Goal: Task Accomplishment & Management: Use online tool/utility

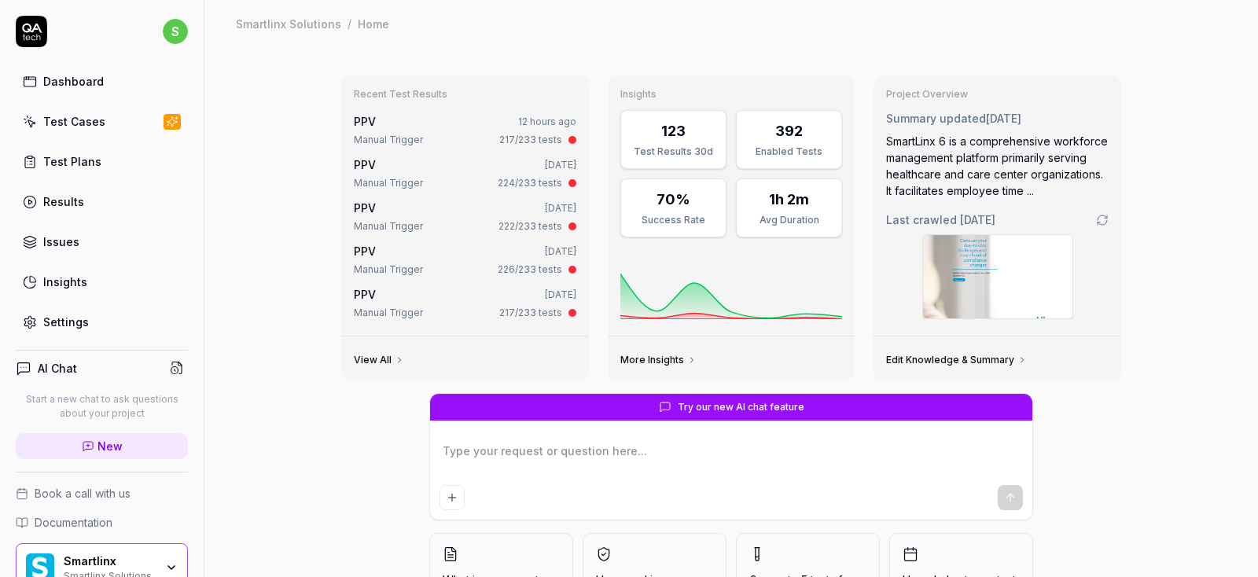
type textarea "*"
click at [81, 120] on div "Test Cases" at bounding box center [74, 121] width 62 height 17
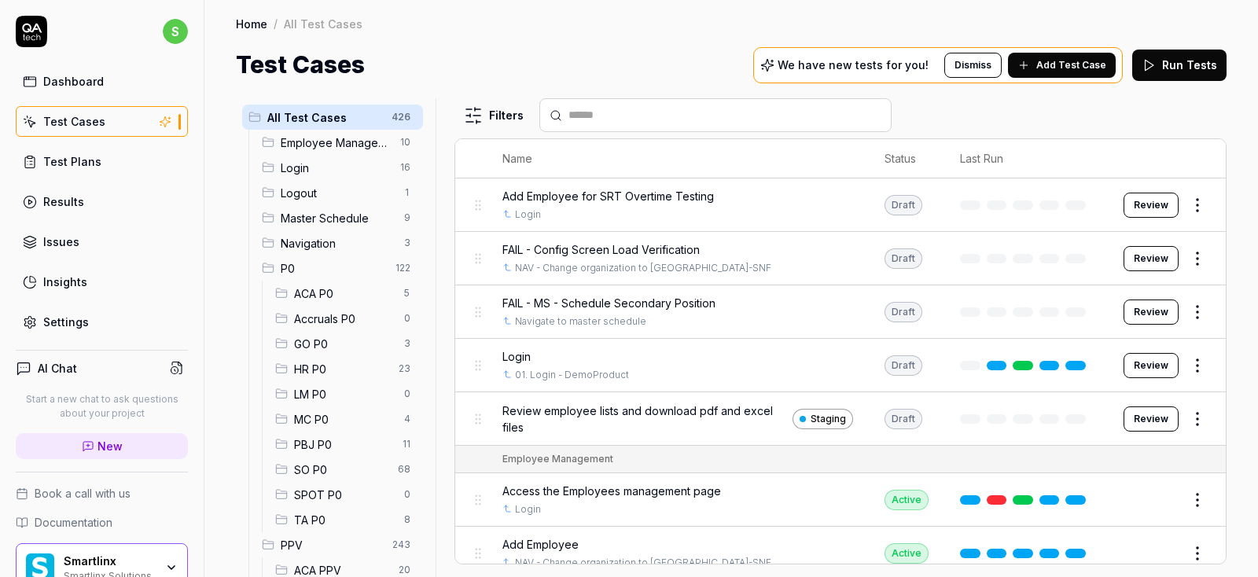
click at [325, 467] on span "SO P0" at bounding box center [341, 469] width 94 height 17
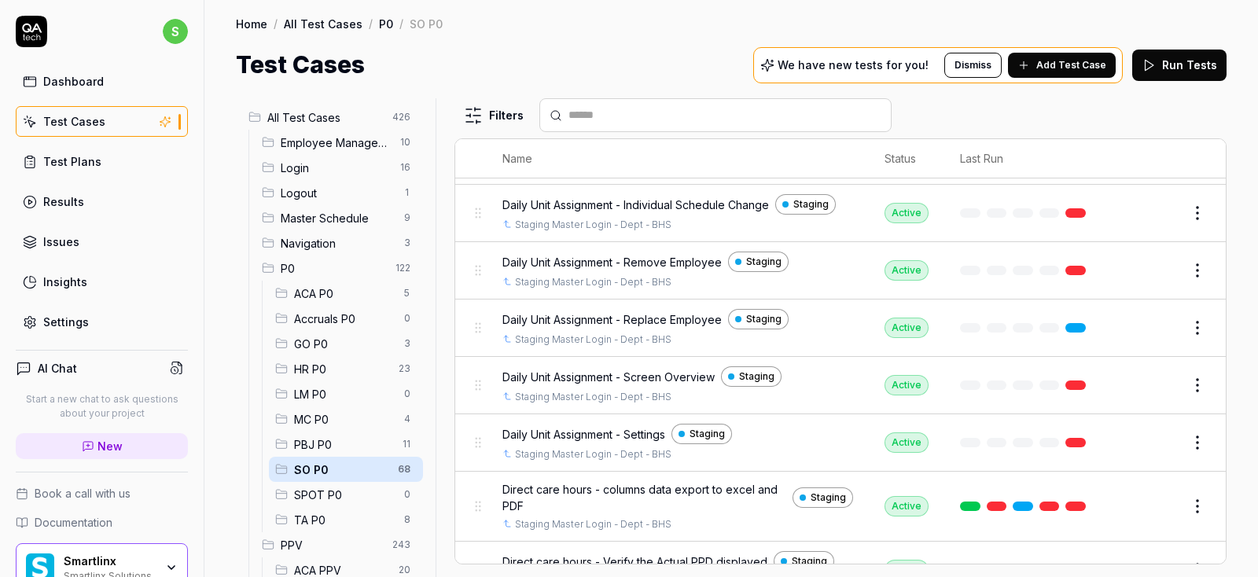
scroll to position [472, 0]
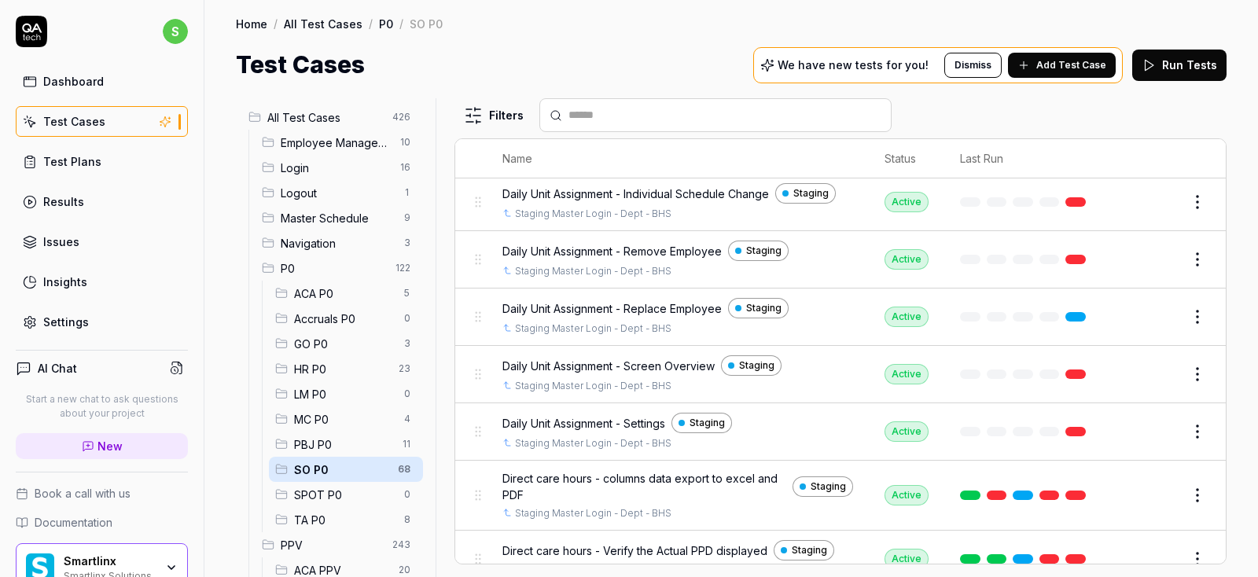
click at [1070, 69] on span "Add Test Case" at bounding box center [1071, 65] width 70 height 14
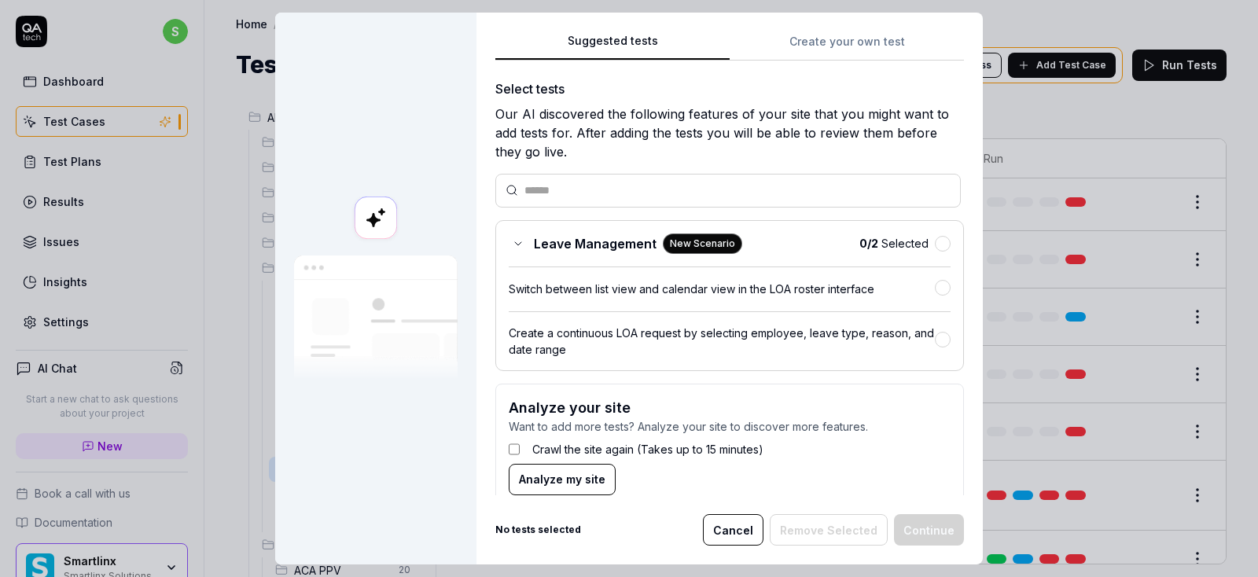
click at [856, 41] on div "Suggested tests Create your own test Select tests Our AI discovered the followi…" at bounding box center [729, 263] width 468 height 464
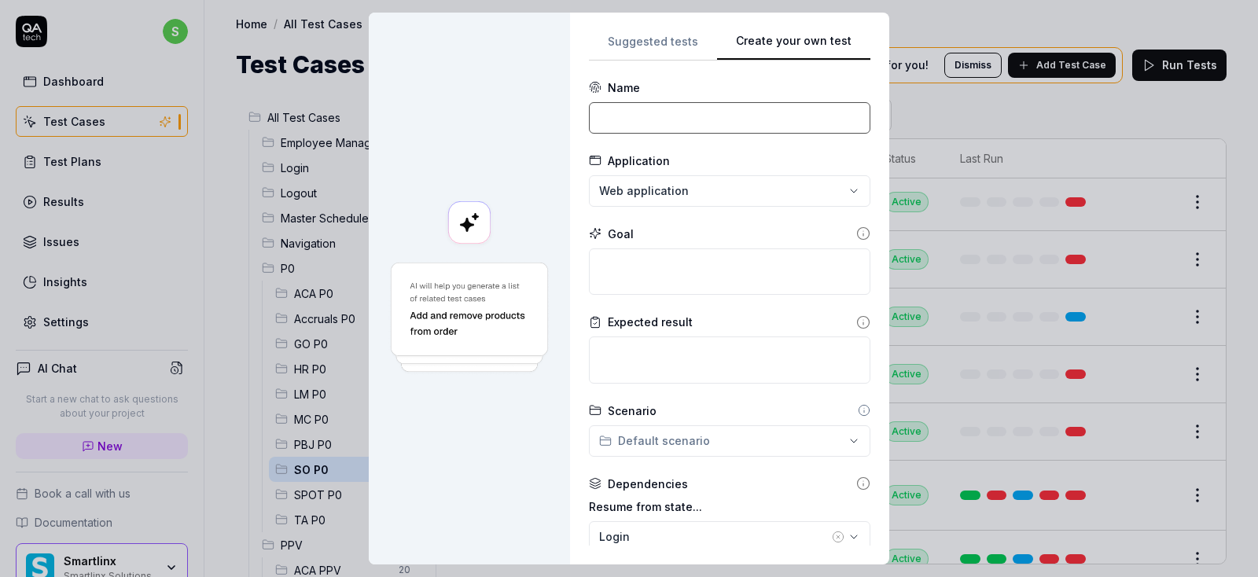
click at [685, 128] on input at bounding box center [729, 117] width 281 height 31
click at [701, 113] on input at bounding box center [729, 117] width 281 height 31
click at [651, 112] on input at bounding box center [729, 117] width 281 height 31
paste input "Projected Hours - QA"
type input "Projected Hours - QA"
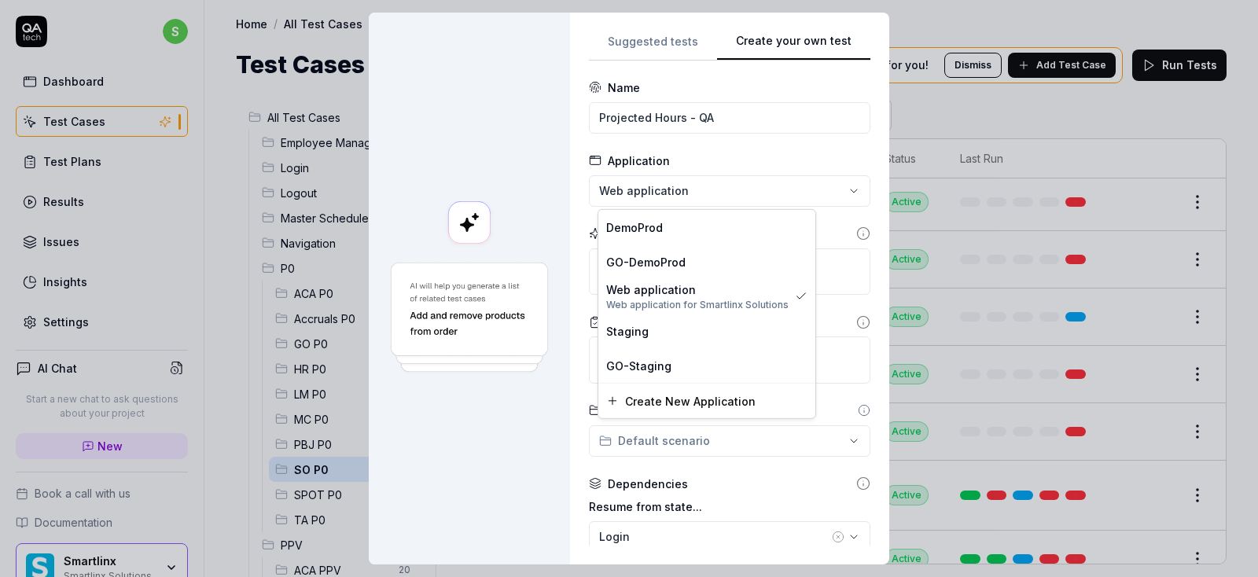
click at [710, 183] on div "**********" at bounding box center [629, 288] width 1258 height 577
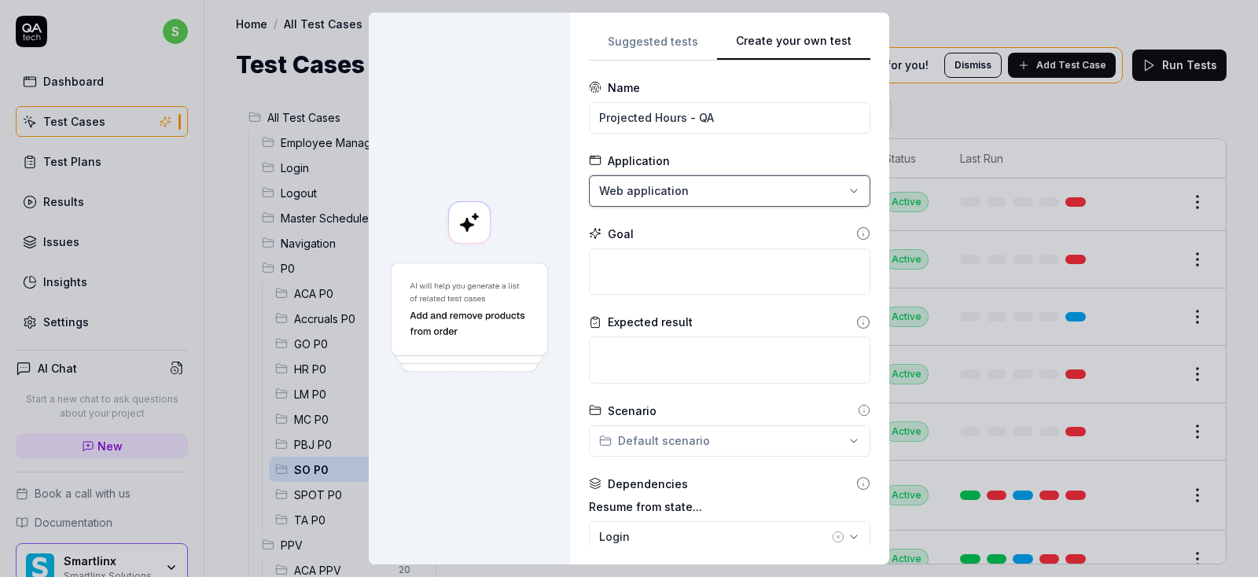
click at [957, 12] on body "s Dashboard Test Cases Test Plans Results Issues Insights Settings AI Chat Star…" at bounding box center [629, 288] width 1258 height 577
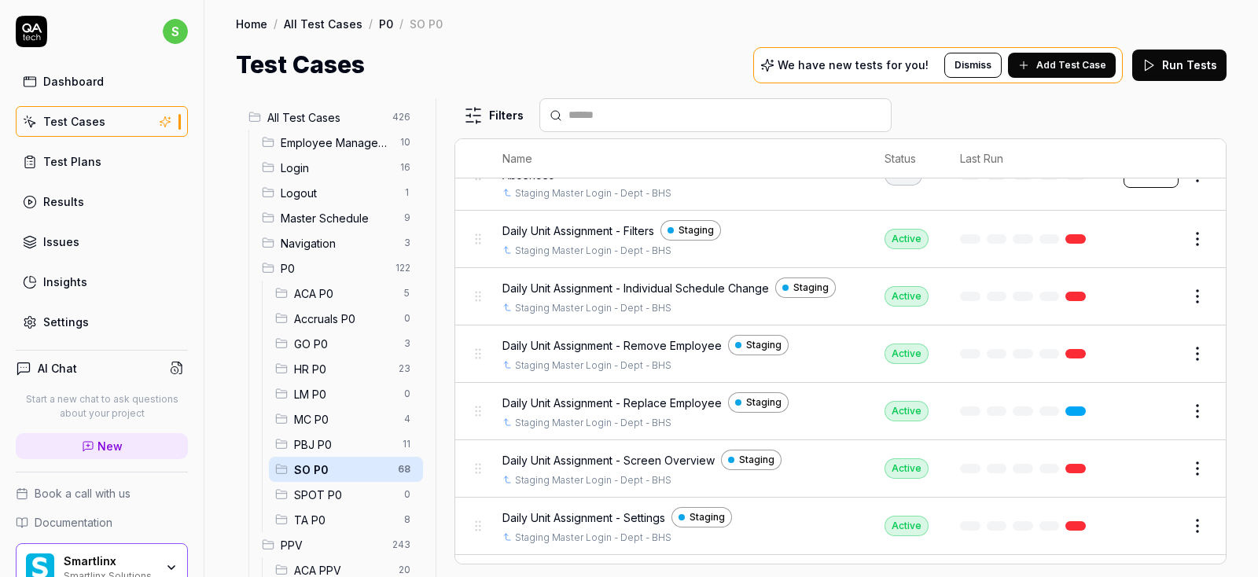
scroll to position [0, 0]
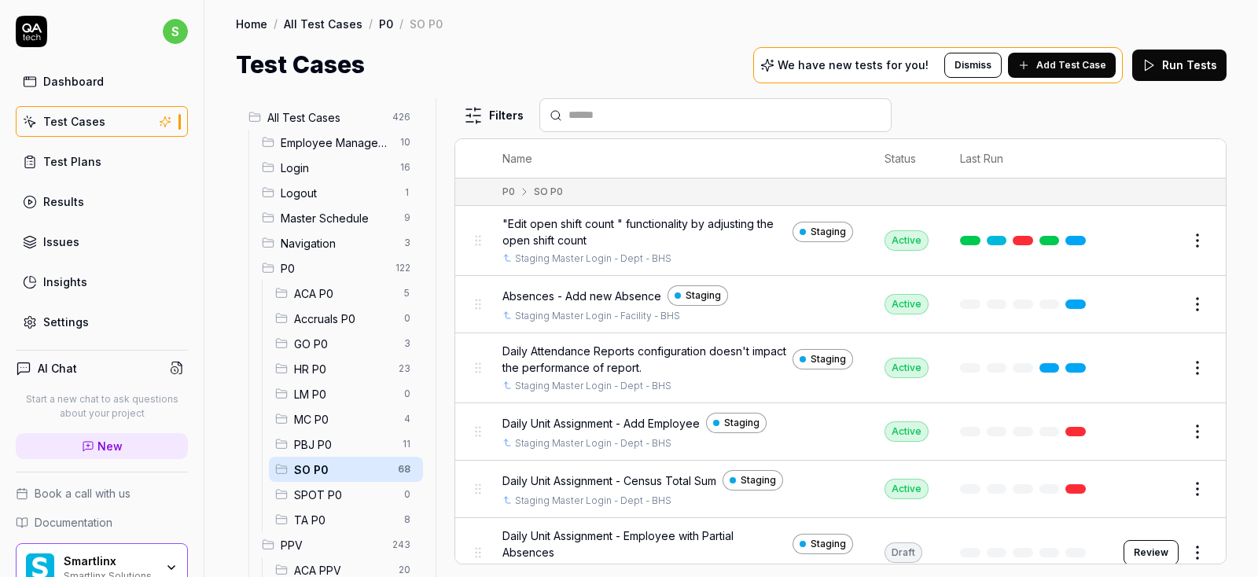
click at [1087, 65] on span "Add Test Case" at bounding box center [1071, 65] width 70 height 14
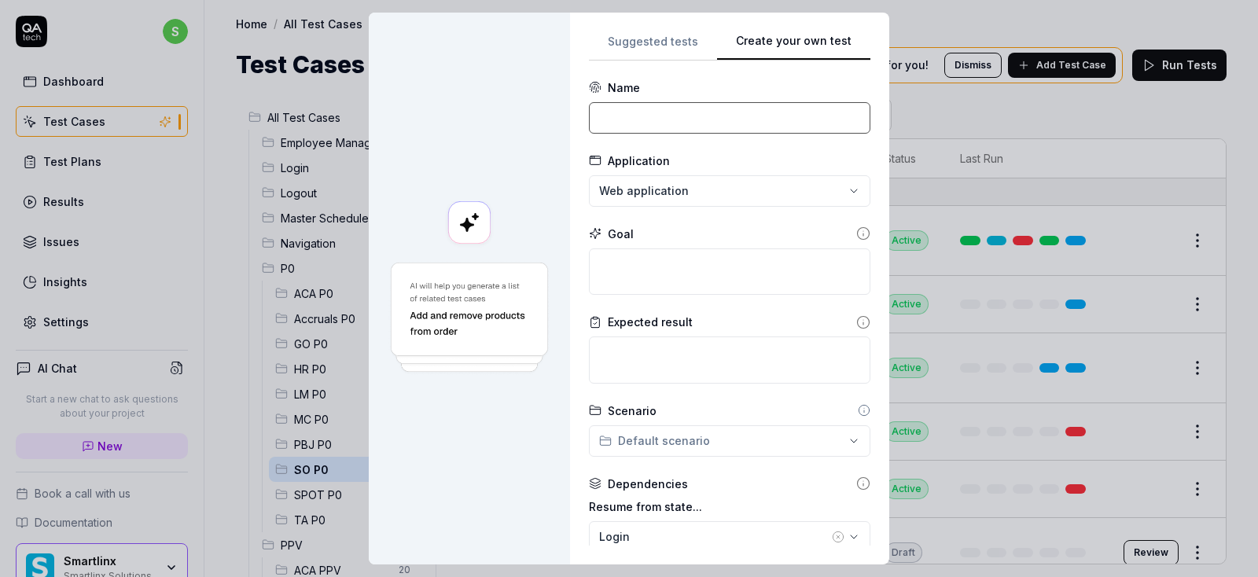
click at [663, 106] on input at bounding box center [729, 117] width 281 height 31
paste input "Projected Hours - QA"
type input "Projected Hours - QA"
click at [719, 195] on div "**********" at bounding box center [629, 288] width 1258 height 577
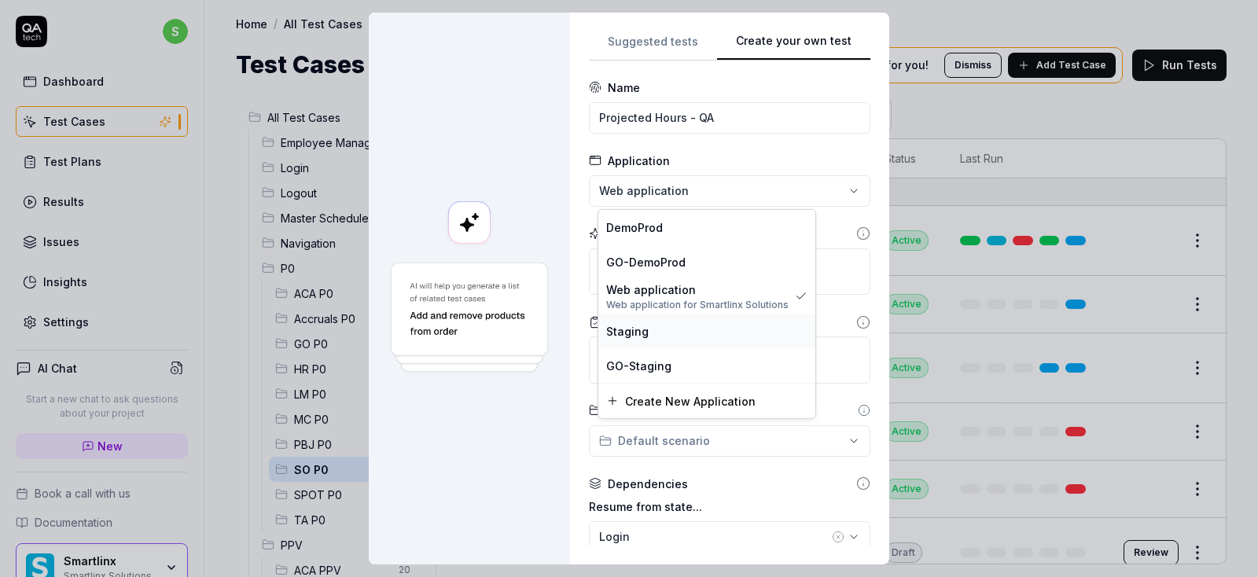
click at [647, 331] on div "Staging" at bounding box center [706, 330] width 201 height 17
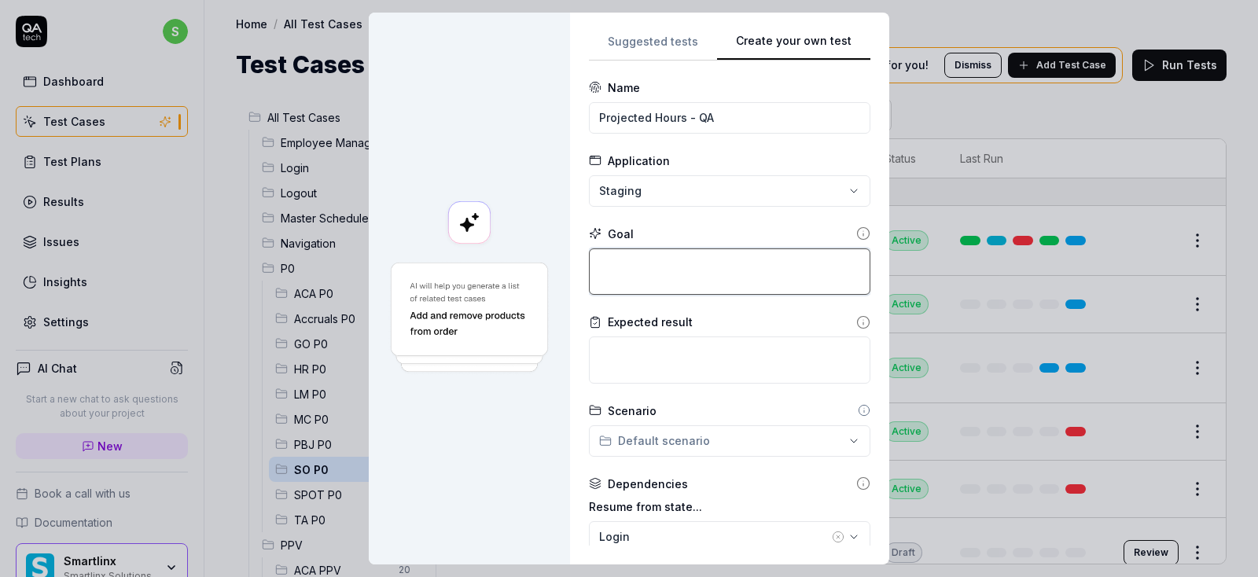
click at [681, 278] on textarea at bounding box center [729, 271] width 281 height 47
click at [868, 471] on div "**********" at bounding box center [729, 289] width 319 height 552
click at [652, 263] on textarea at bounding box center [729, 271] width 281 height 47
type textarea "*"
type textarea "l"
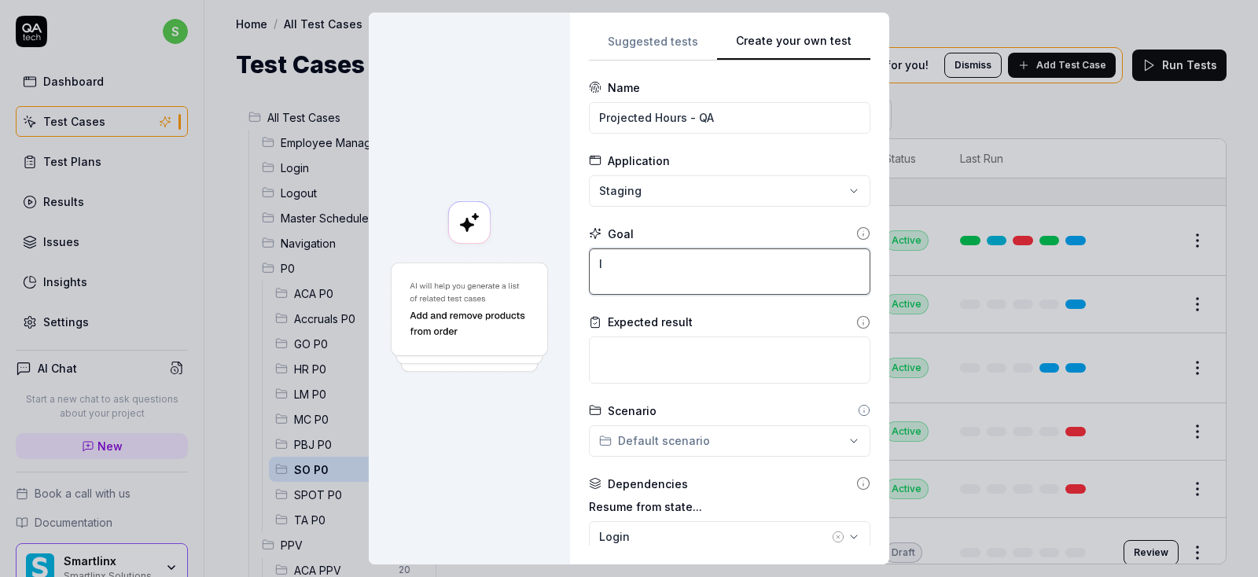
type textarea "*"
type textarea "le"
type textarea "*"
type textarea "lef"
type textarea "*"
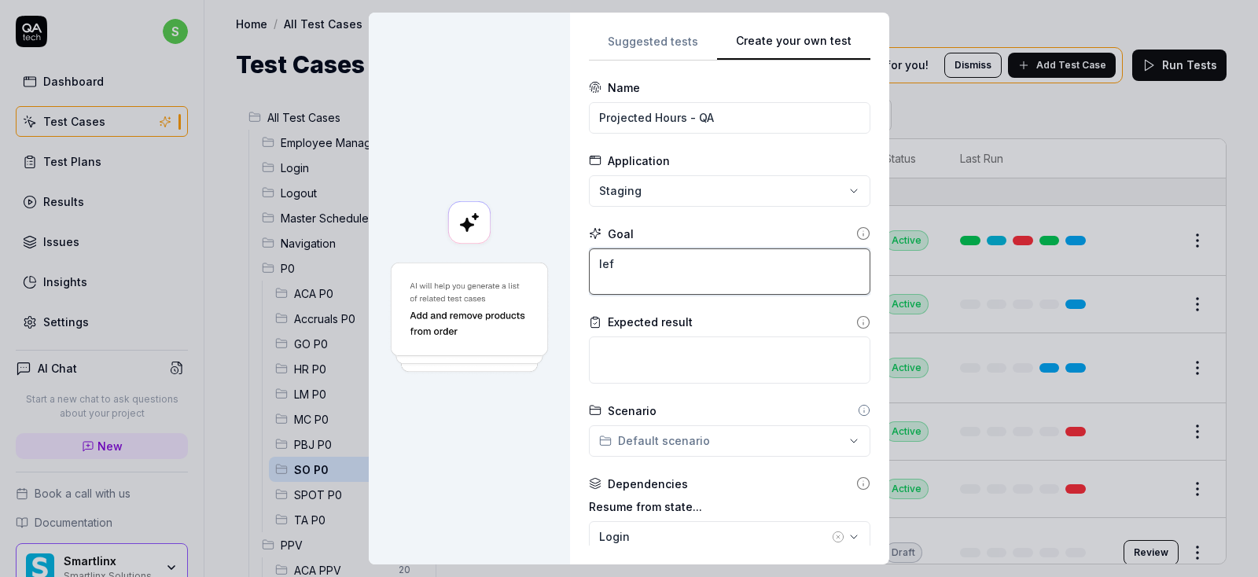
type textarea "left"
type textarea "*"
type textarea "left"
type textarea "*"
type textarea "left n"
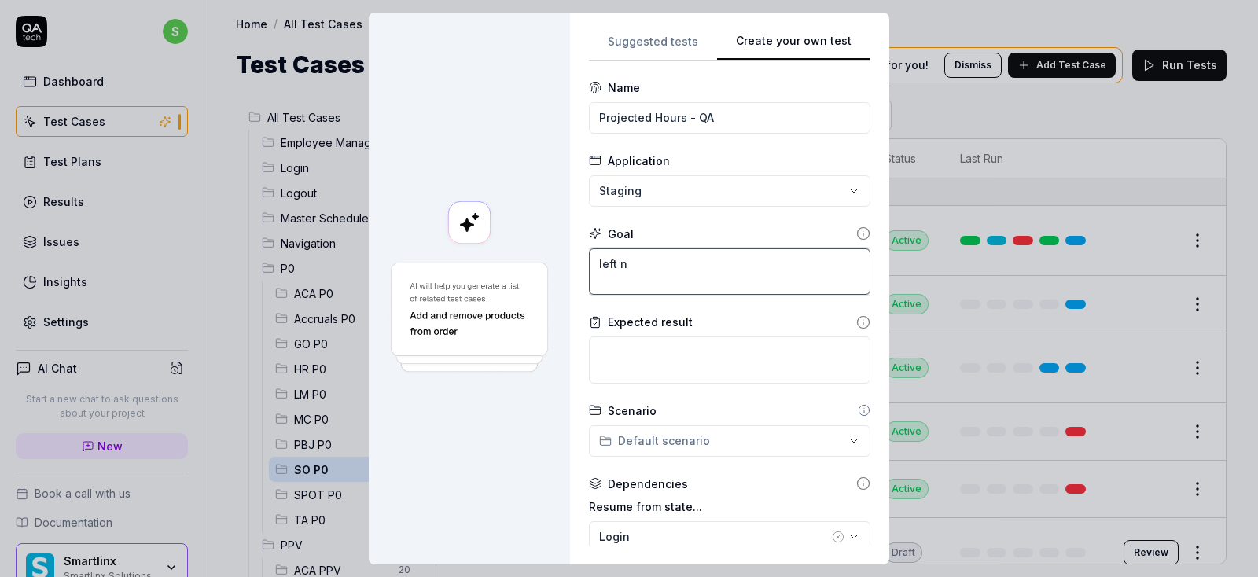
type textarea "*"
type textarea "left na"
type textarea "*"
type textarea "left nav"
type textarea "*"
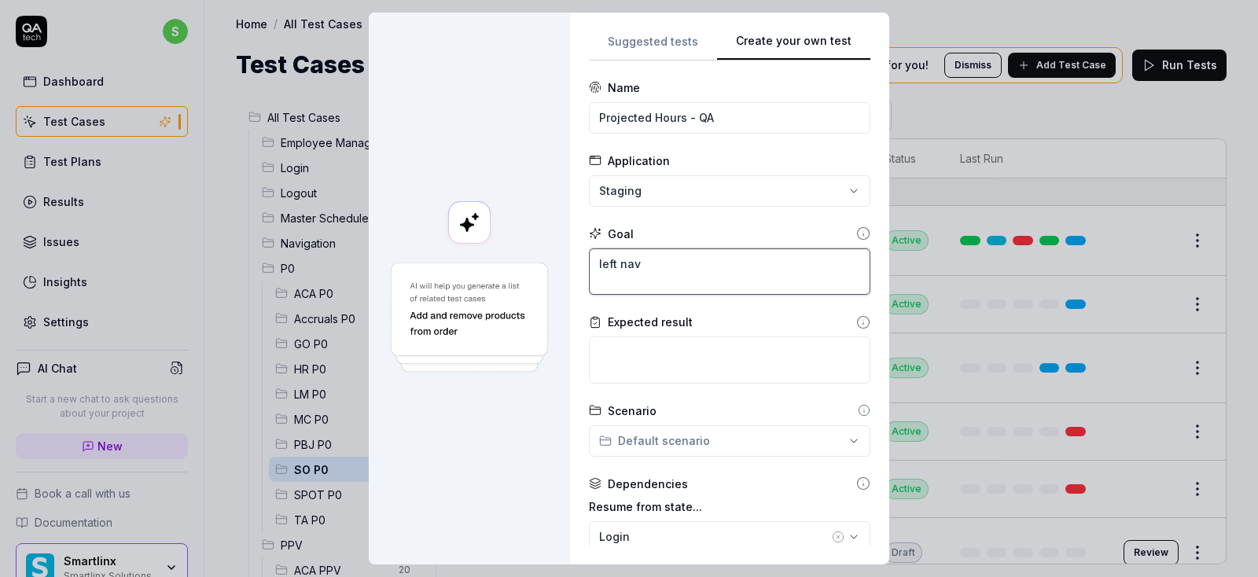
type textarea "left navi"
type textarea "*"
type textarea "left navig"
type textarea "*"
type textarea "left naviga"
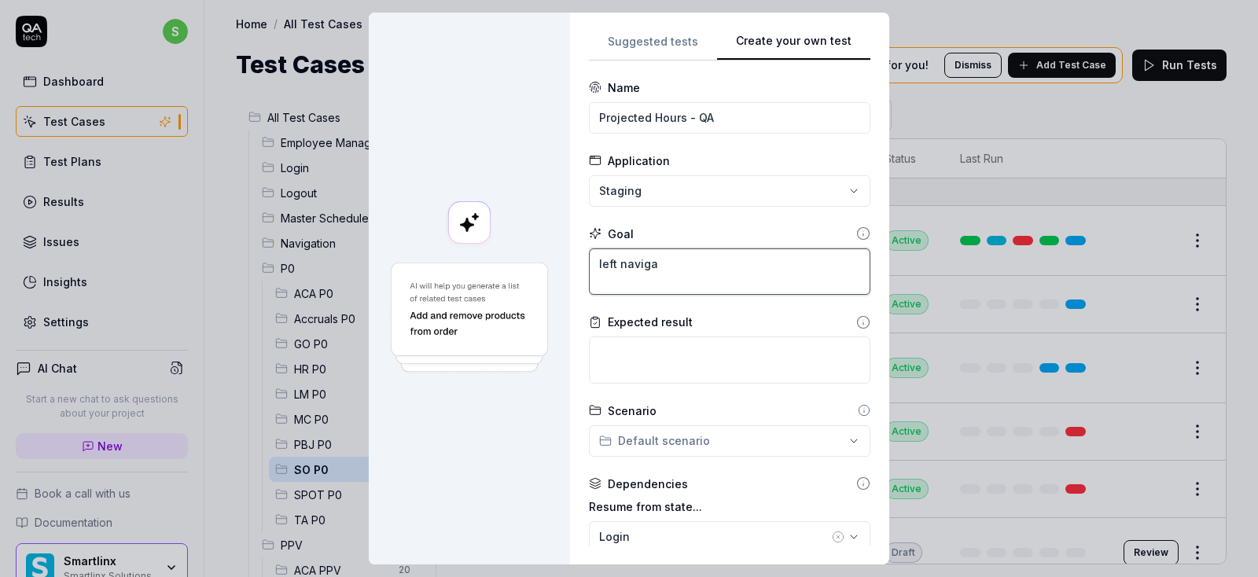
type textarea "*"
type textarea "left navigat"
type textarea "*"
type textarea "left navigati"
type textarea "*"
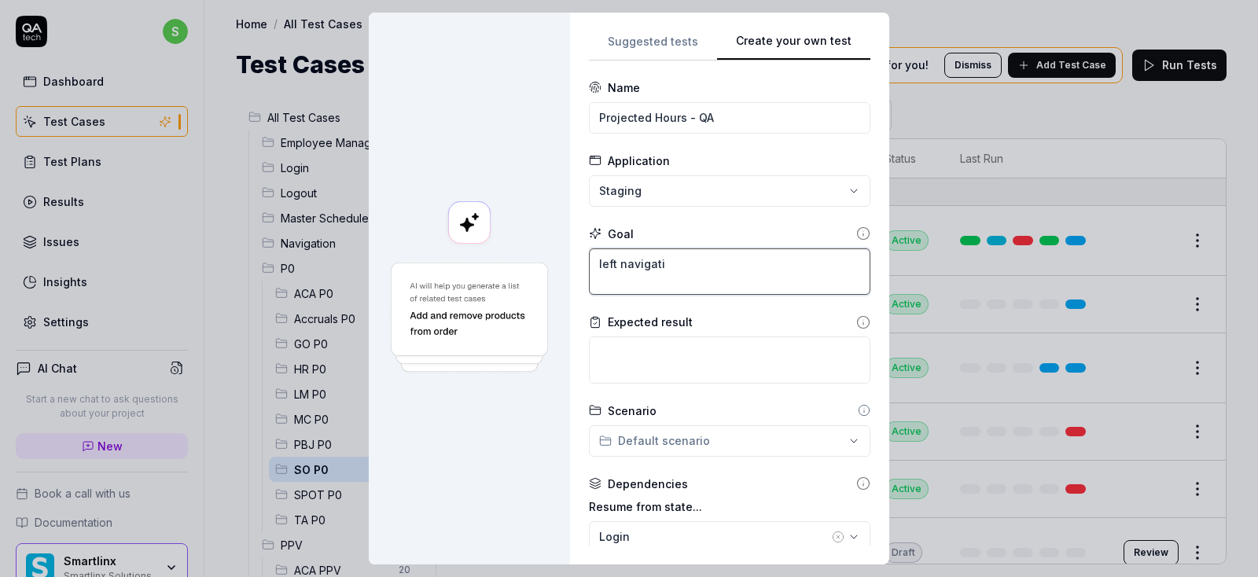
type textarea "left navigatio"
type textarea "*"
type textarea "left navigation"
type textarea "*"
type textarea "left navigation"
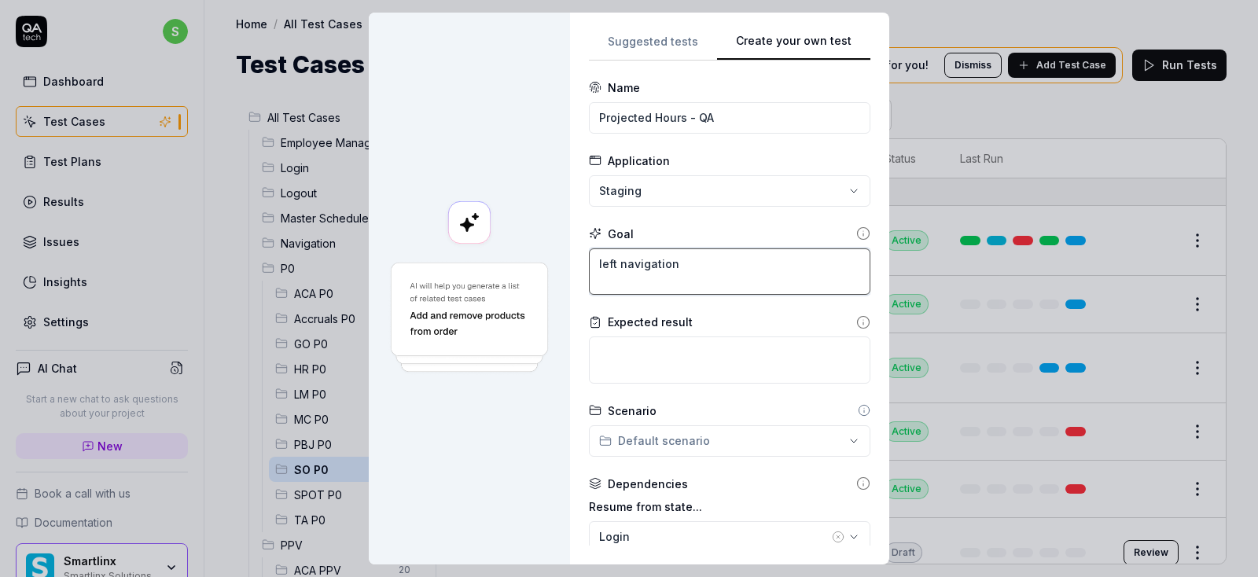
type textarea "*"
type textarea "left navigation p"
type textarea "*"
type textarea "left navigation pa"
type textarea "*"
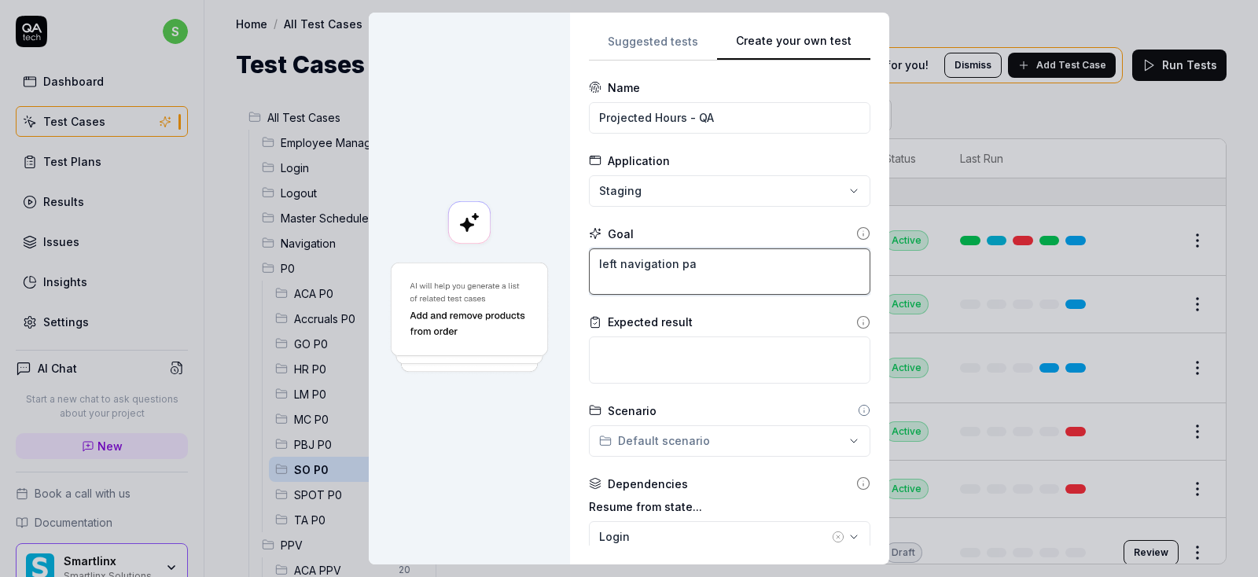
type textarea "left navigation pan"
type textarea "*"
type textarea "left navigation pane"
type textarea "*"
type textarea "left navigation panel"
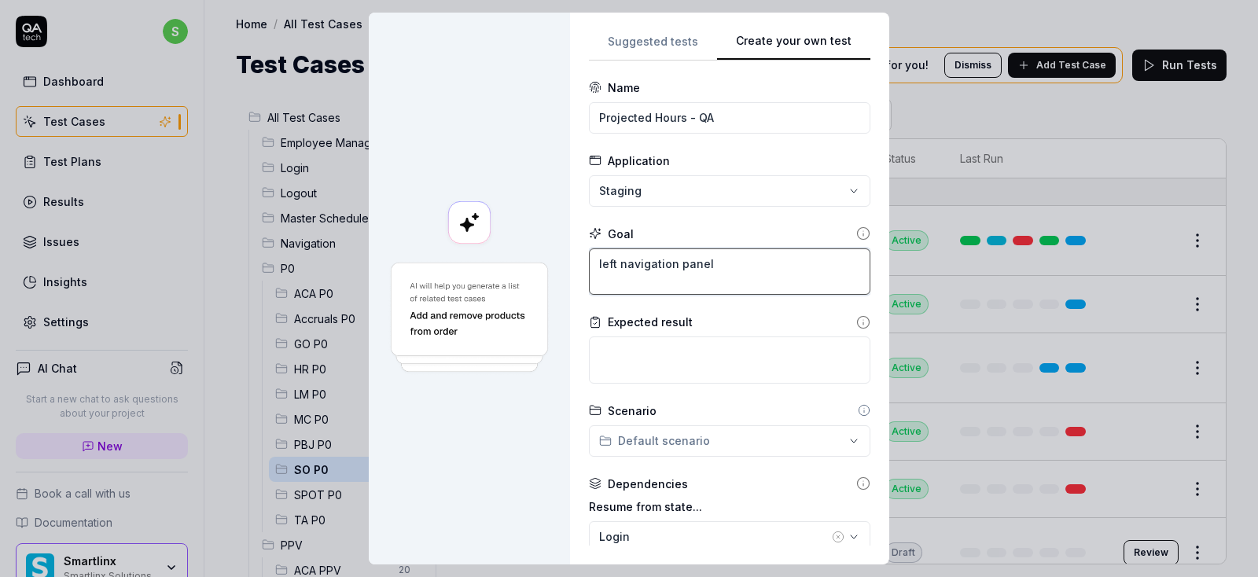
type textarea "*"
type textarea "left navigation panel-"
type textarea "*"
type textarea "left navigation panel->"
type textarea "*"
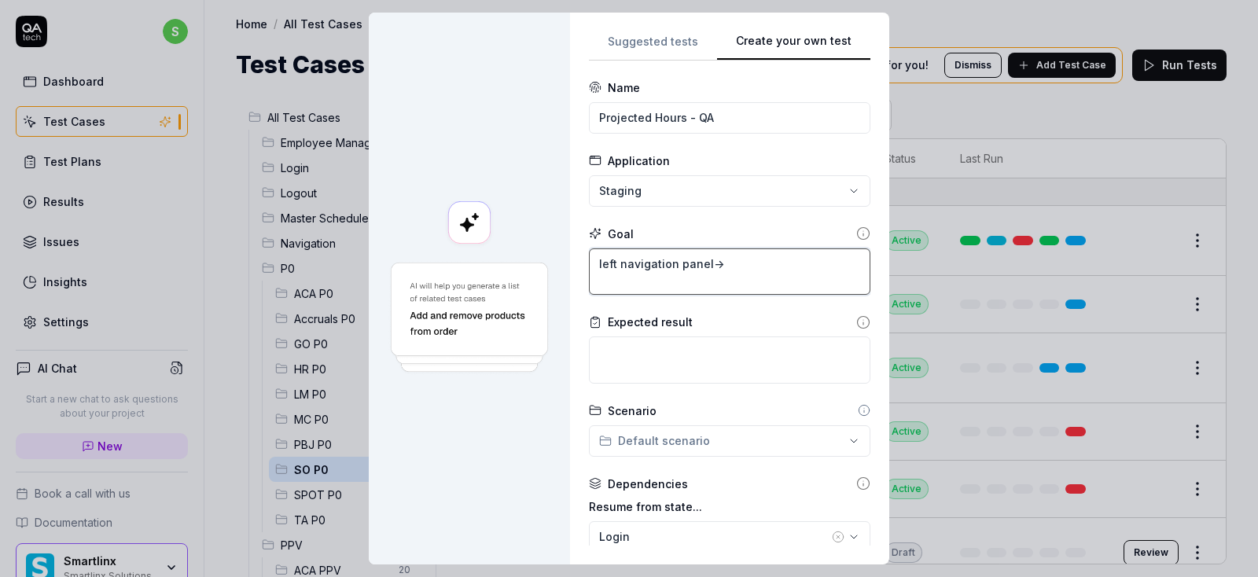
type textarea "left navigation panel->s"
type textarea "*"
type textarea "left navigation panel->sc"
type textarea "*"
type textarea "left navigation panel->sch"
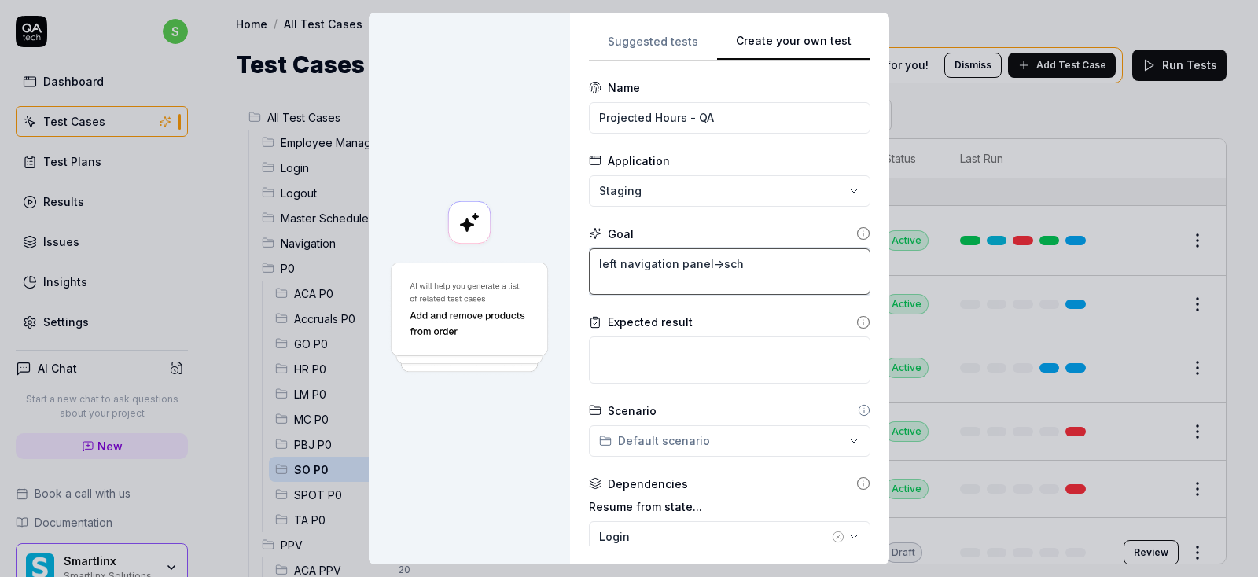
type textarea "*"
type textarea "left navigation panel->sche"
type textarea "*"
type textarea "left navigation panel->sched"
type textarea "*"
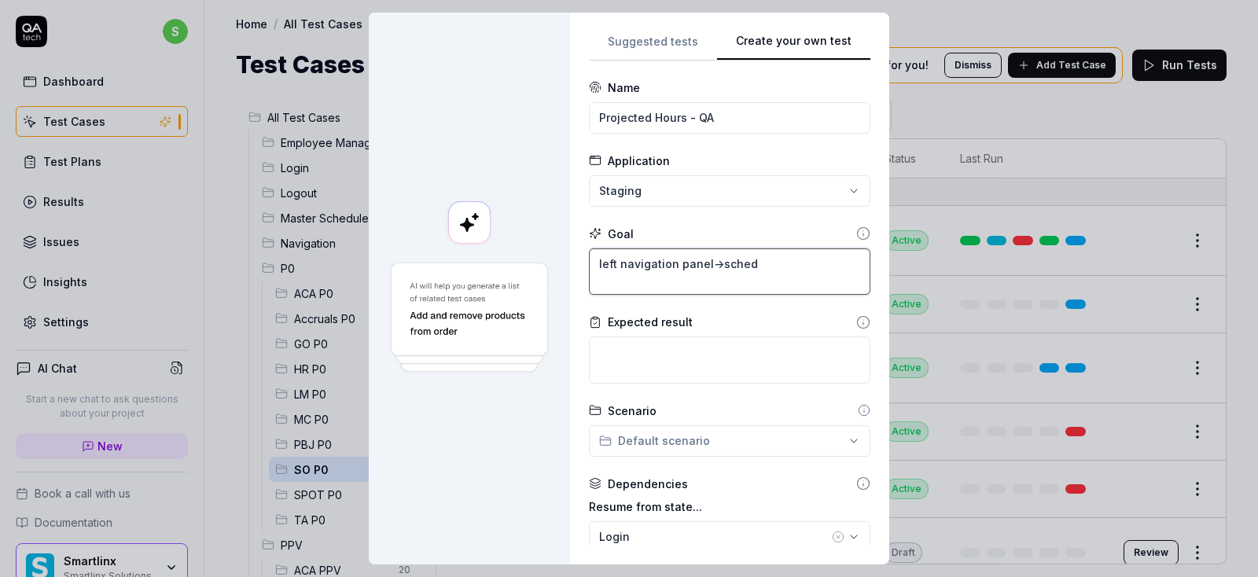
type textarea "left navigation panel->schedu"
type textarea "*"
type textarea "left navigation panel->schedul"
type textarea "*"
type textarea "left navigation panel->schedule"
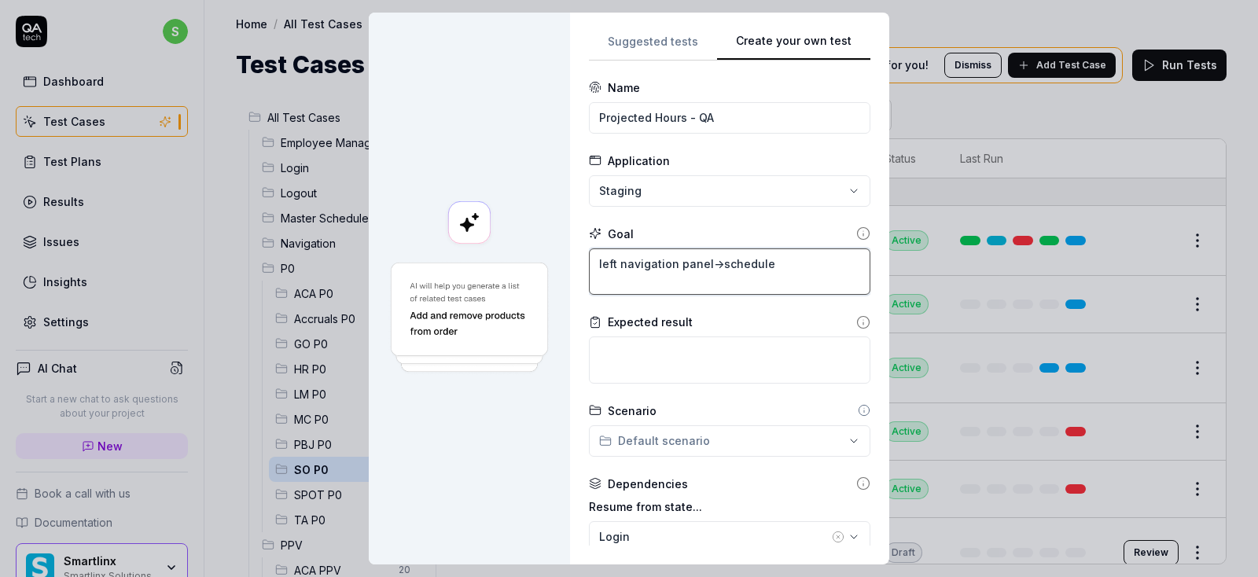
type textarea "*"
type textarea "left navigation panel->schedule"
type textarea "*"
type textarea "left navigation panel->schedule O"
type textarea "*"
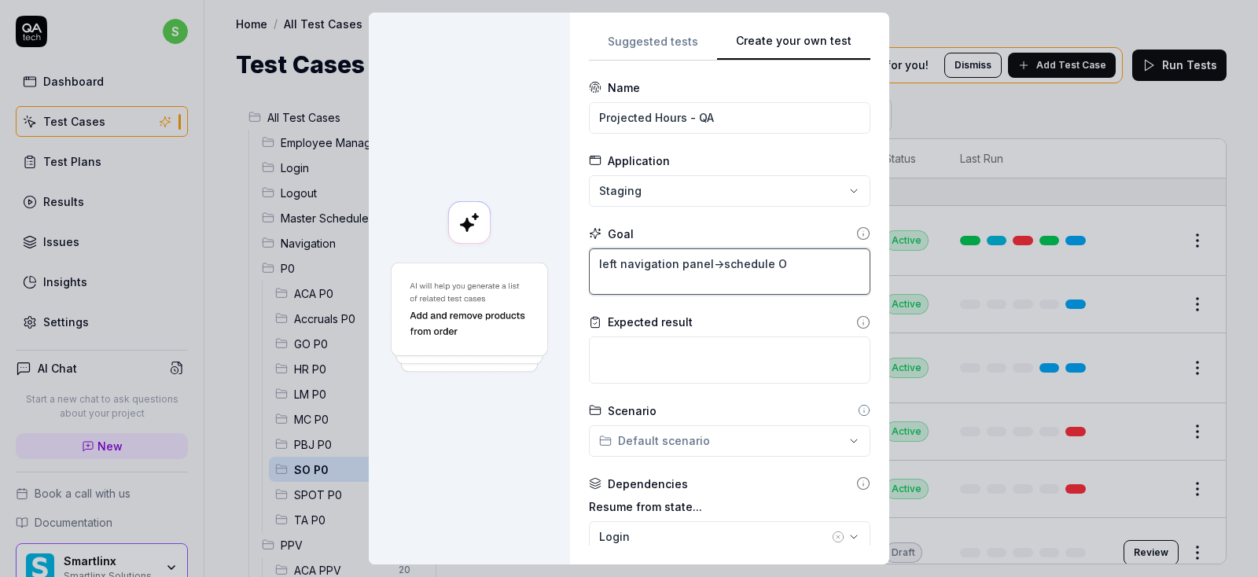
type textarea "left navigation panel->schedule Op"
type textarea "*"
type textarea "left navigation panel->schedule Opt"
type textarea "*"
type textarea "left navigation panel->schedule Opti"
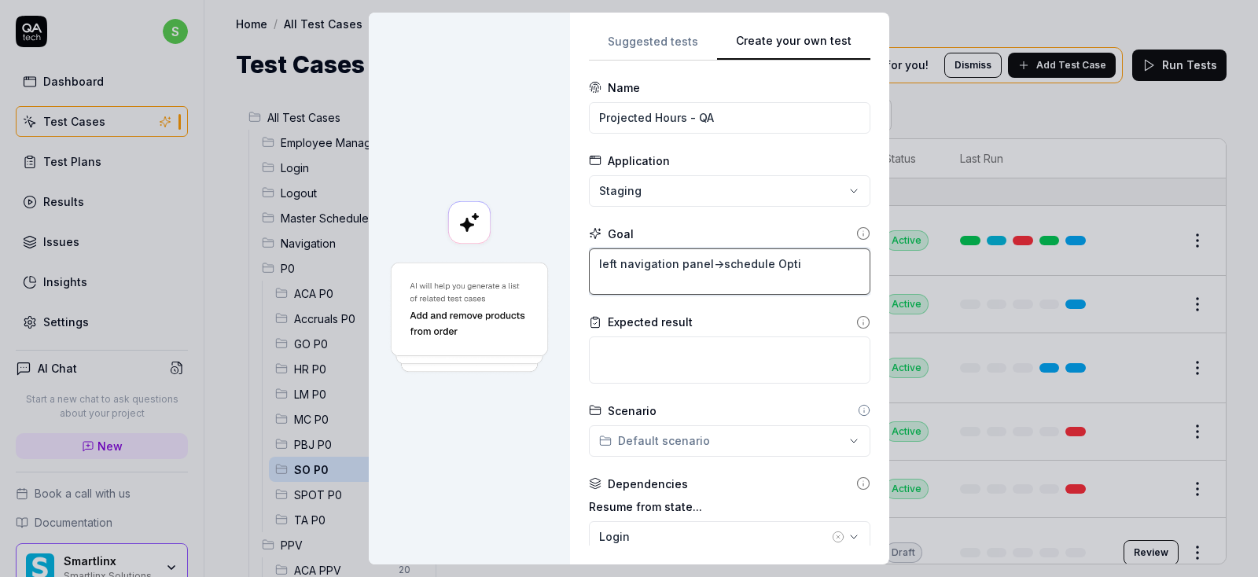
type textarea "*"
type textarea "left navigation panel->chedule Opti"
type textarea "*"
type textarea "left navigation panel->Schedule Opti"
type textarea "*"
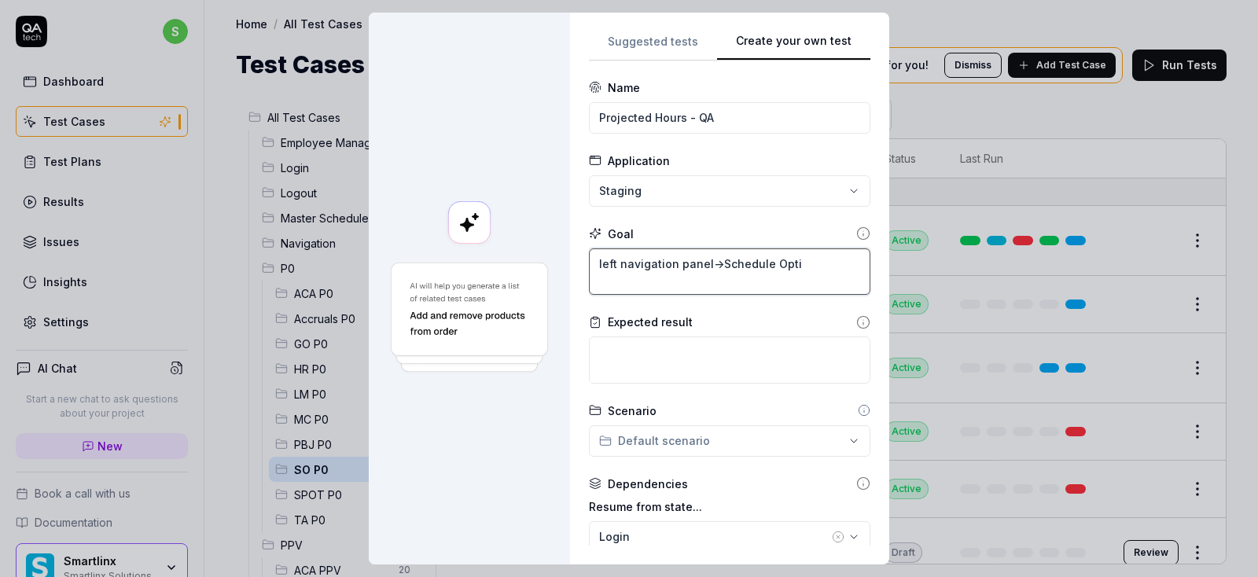
type textarea "left navigation panel->Schedule Optim"
type textarea "*"
type textarea "left navigation panel->Schedule Optimi"
type textarea "*"
type textarea "left navigation panel->Schedule Optimiz"
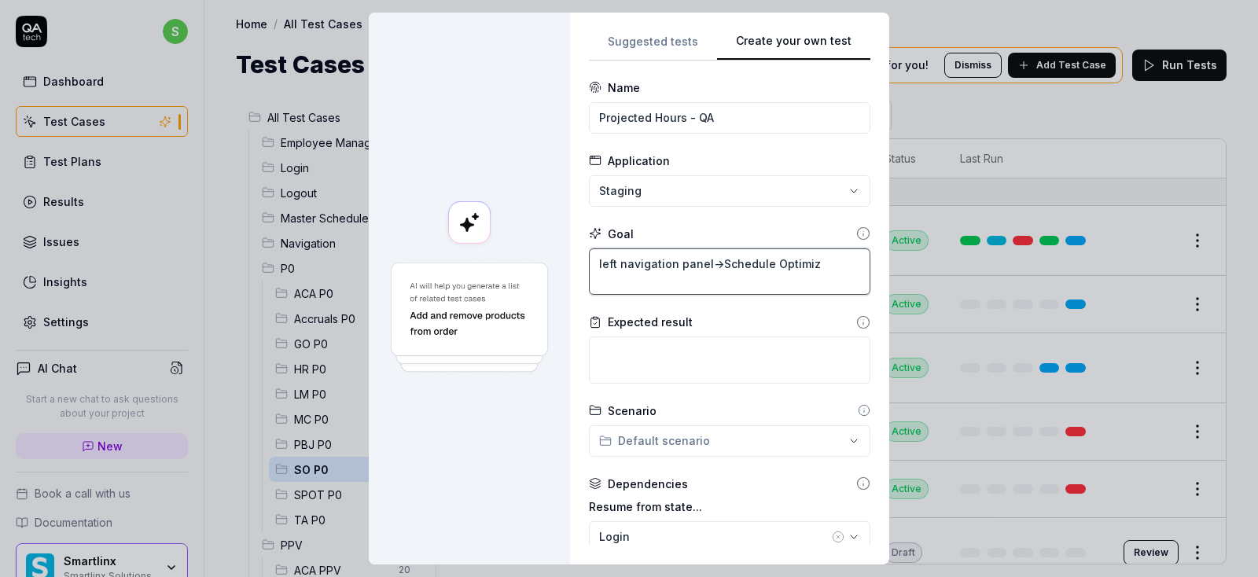
type textarea "*"
type textarea "left navigation panel->Schedule Optimize"
type textarea "*"
type textarea "left navigation panel->Schedule Optimizer"
type textarea "*"
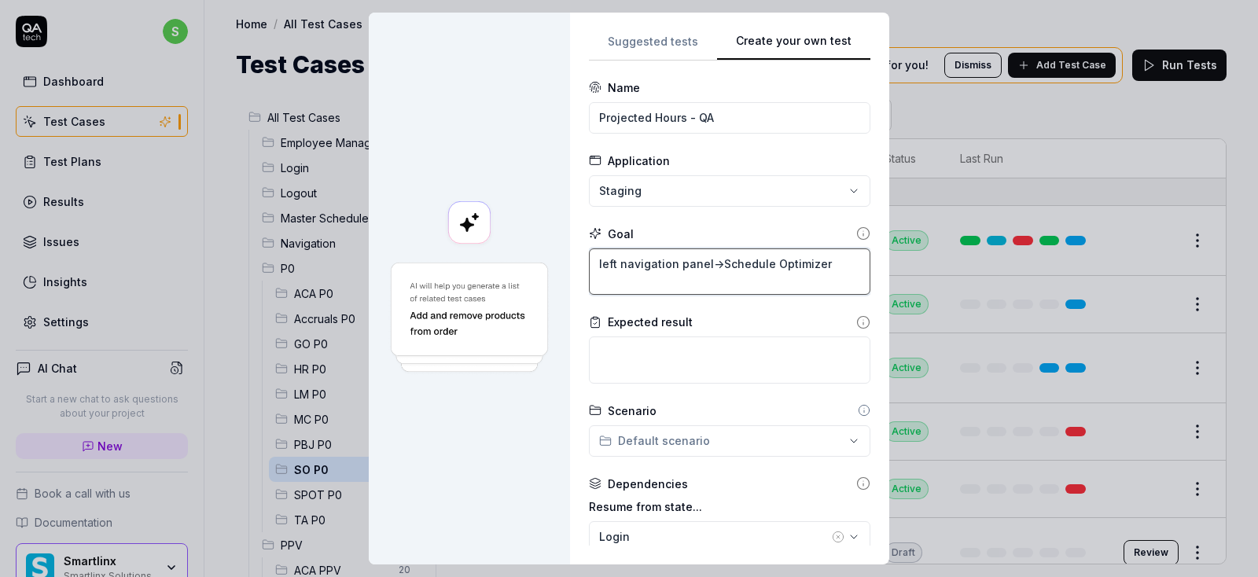
type textarea "left navigation panel->Schedule Optimizer-"
type textarea "*"
type textarea "left navigation panel->Schedule Optimizer->"
type textarea "*"
type textarea "left navigation panel->Schedule Optimizer->D"
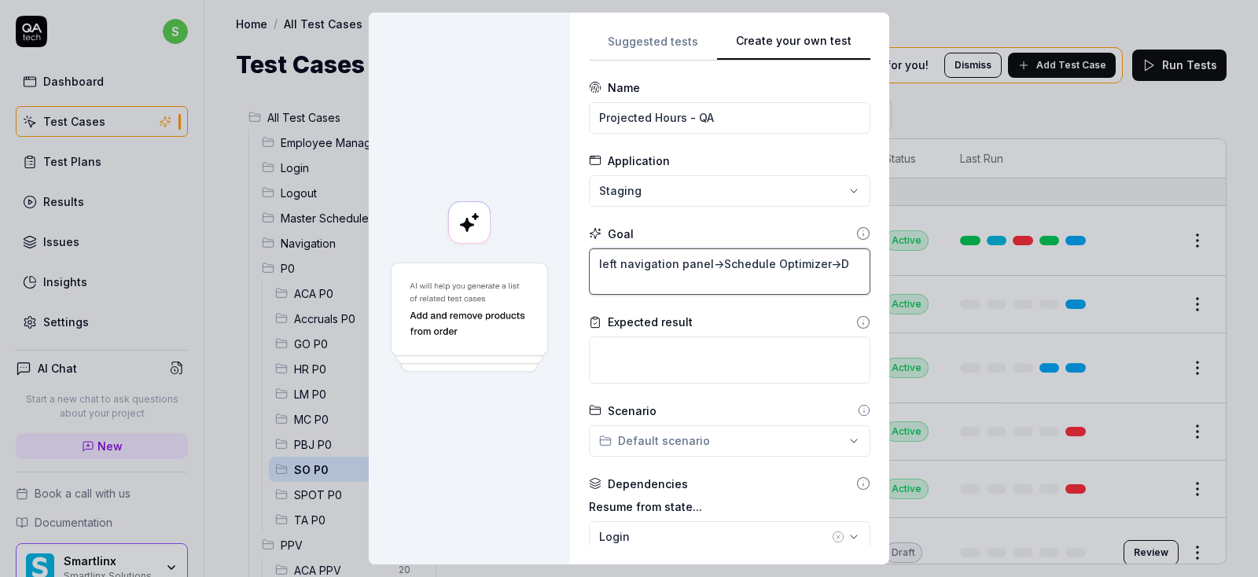
type textarea "*"
type textarea "left navigation panel->Schedule Optimizer->Da"
type textarea "*"
type textarea "left navigation panel->Schedule Optimizer->Das"
type textarea "*"
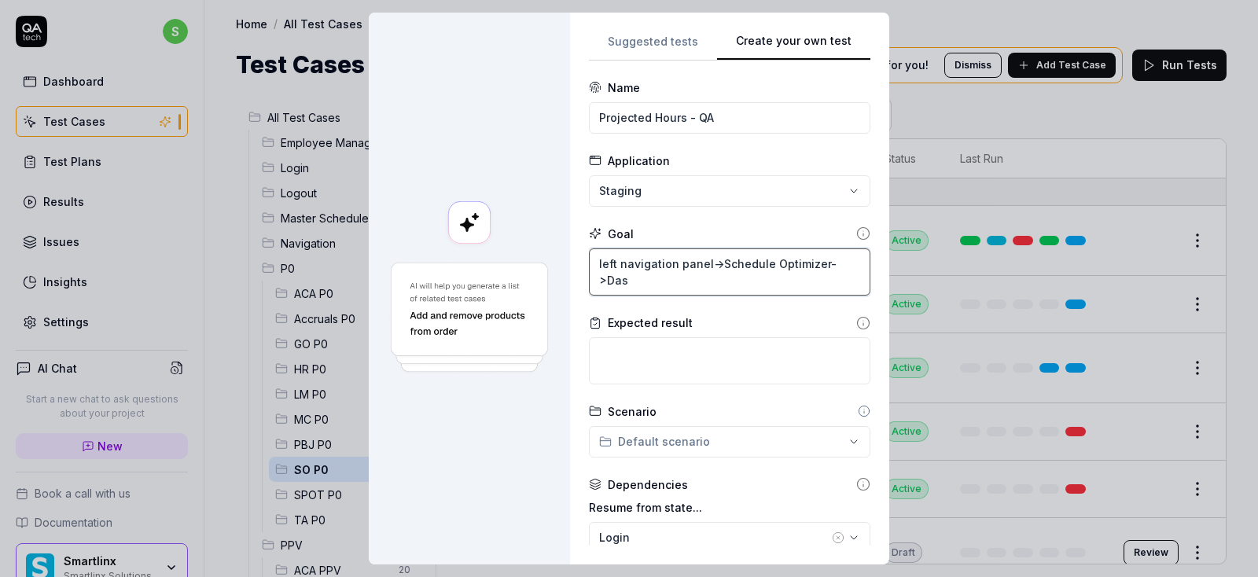
type textarea "left navigation panel->Schedule Optimizer->Dash"
type textarea "*"
type textarea "left navigation panel->Schedule Optimizer->Dashb"
type textarea "*"
type textarea "left navigation panel->Schedule Optimizer->Dashbo"
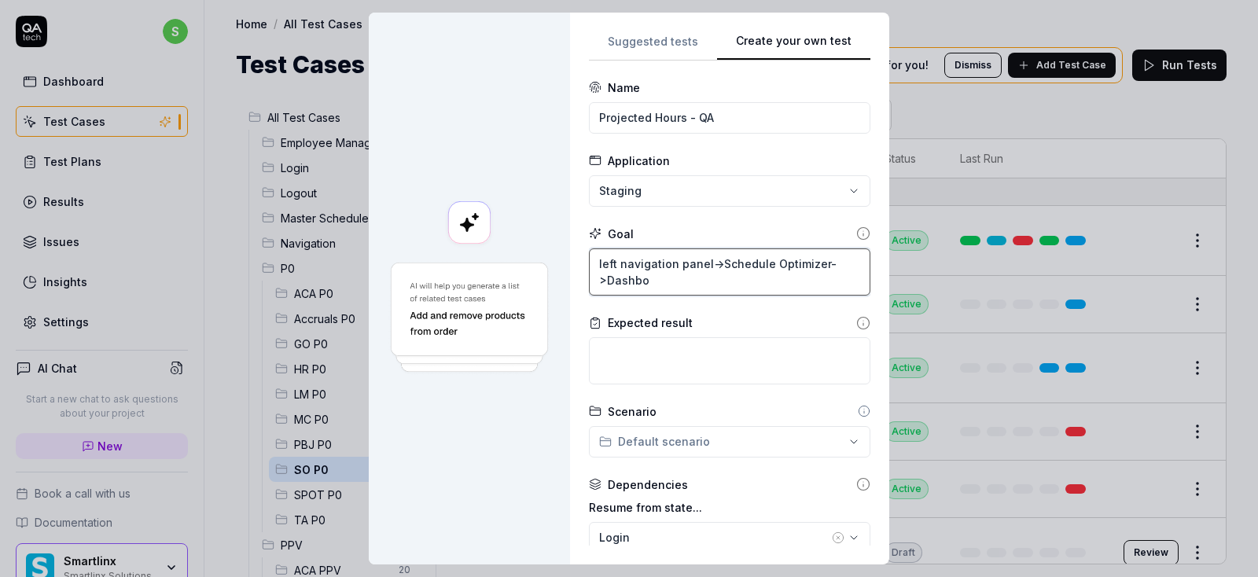
type textarea "*"
type textarea "left navigation panel->Schedule Optimizer->Dashboa"
type textarea "*"
type textarea "left navigation panel->Schedule Optimizer->Dashboar"
type textarea "*"
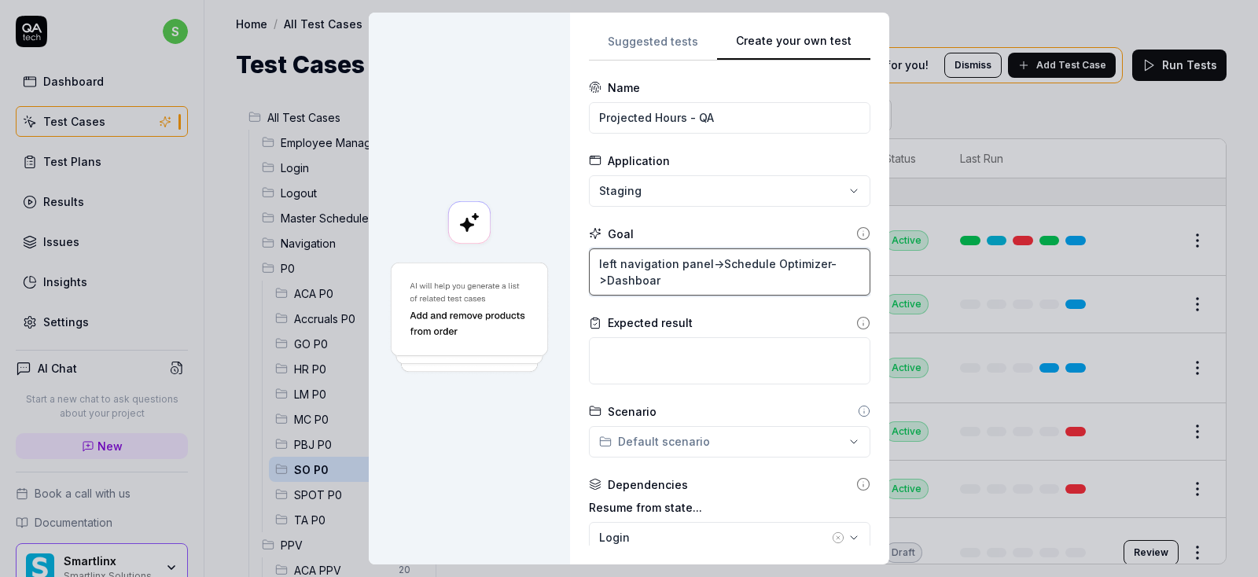
type textarea "left navigation panel->Schedule Optimizer->Dashboard"
type textarea "*"
type textarea "left navigation panel->Schedule Optimizer->Dashboards"
type textarea "*"
type textarea "left navigation panel->Schedule Optimizer->Dashboards-"
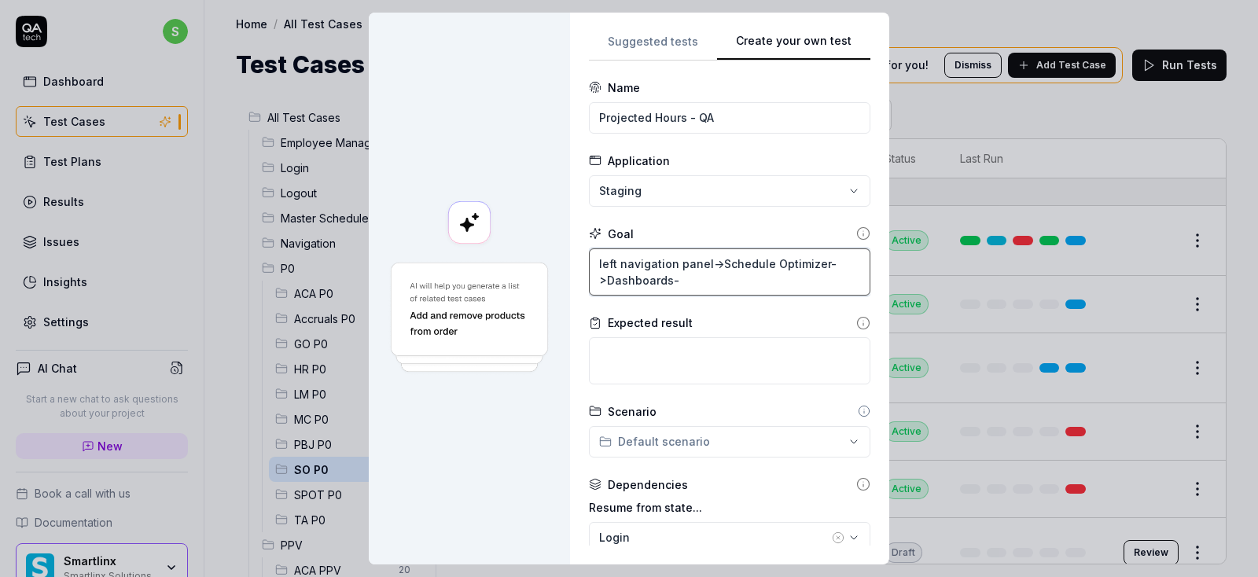
type textarea "*"
type textarea "left navigation panel->Schedule Optimizer->Dashboards->"
type textarea "*"
type textarea "left navigation panel->Schedule Optimizer->Dashboards->P"
type textarea "*"
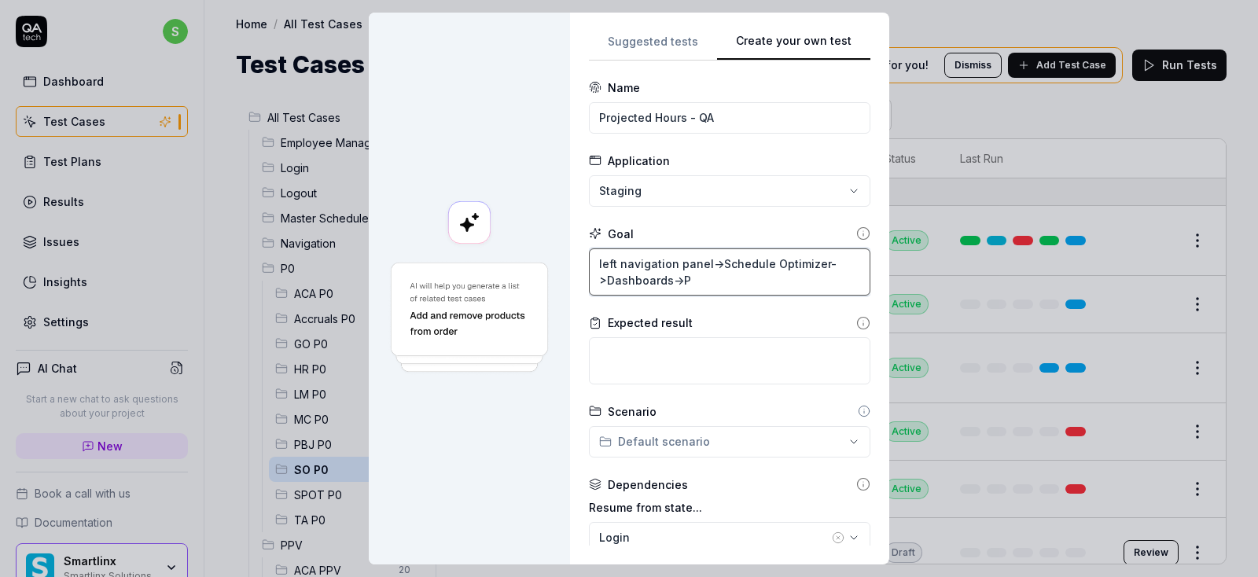
type textarea "left navigation panel->Schedule Optimizer->Dashboards->Pr"
type textarea "*"
type textarea "left navigation panel->Schedule Optimizer->Dashboards->Pro"
type textarea "*"
type textarea "left navigation panel->Schedule Optimizer->Dashboards->Proj"
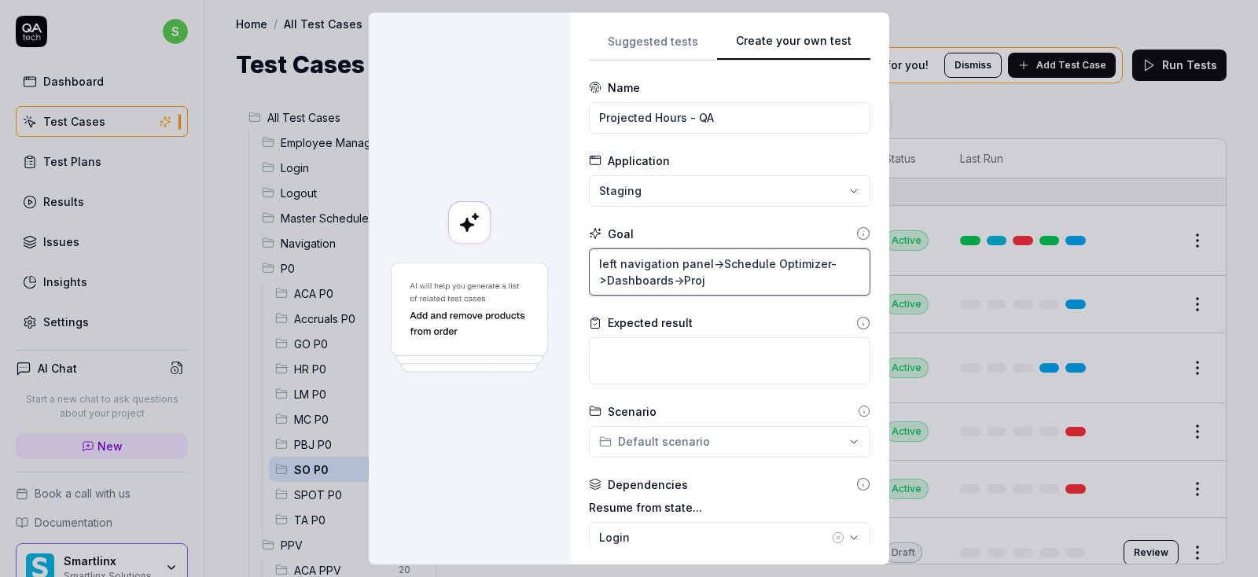
type textarea "*"
type textarea "left navigation panel->Schedule Optimizer->Dashboards->Proje"
type textarea "*"
type textarea "left navigation panel->Schedule Optimizer->Dashboards->Projec"
type textarea "*"
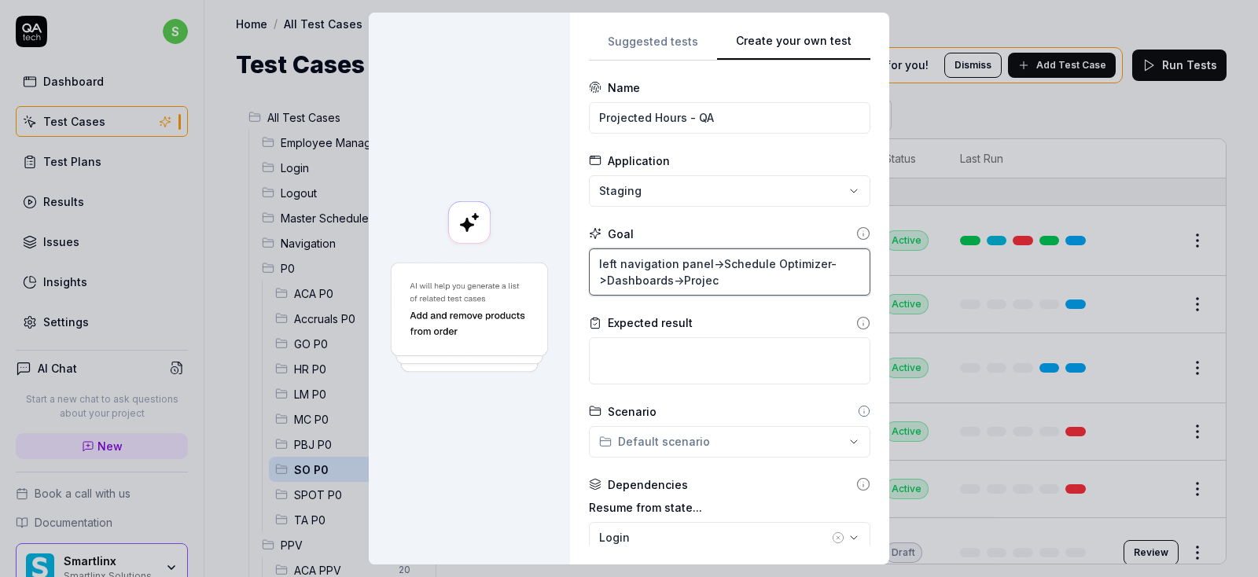
type textarea "left navigation panel->Schedule Optimizer->Dashboards->Project"
type textarea "*"
type textarea "left navigation panel->Schedule Optimizer->Dashboards->Projecte"
type textarea "*"
type textarea "left navigation panel->Schedule Optimizer->Dashboards->Projected"
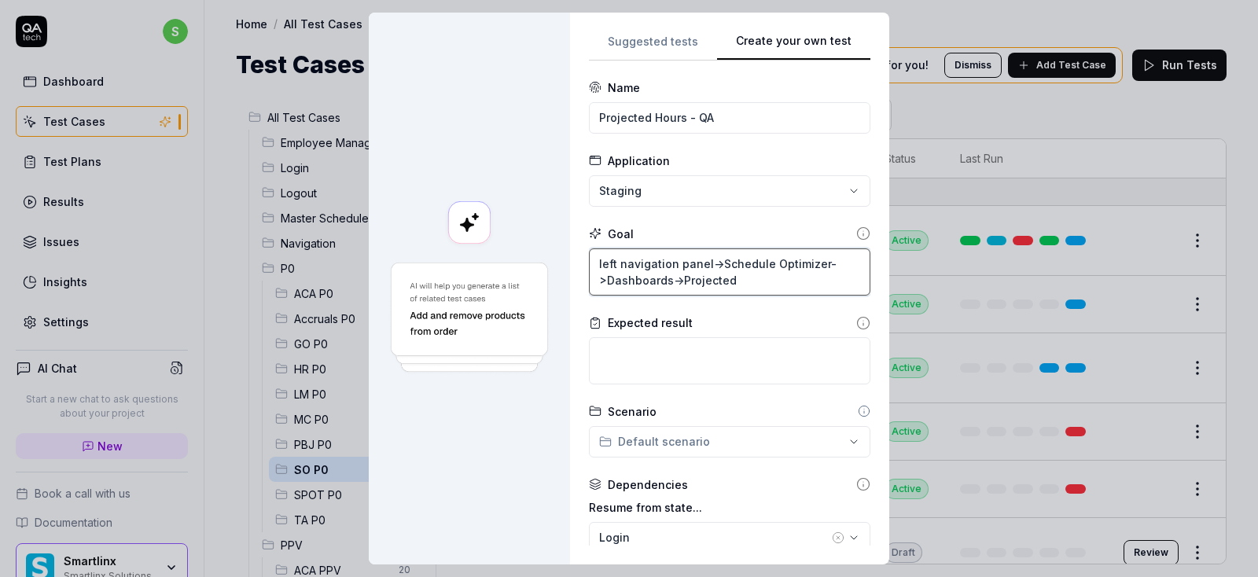
type textarea "*"
type textarea "left navigation panel->Schedule Optimizer->Dashboards->Projected"
type textarea "*"
type textarea "left navigation panel->Schedule Optimizer->Dashboards->Projected H"
type textarea "*"
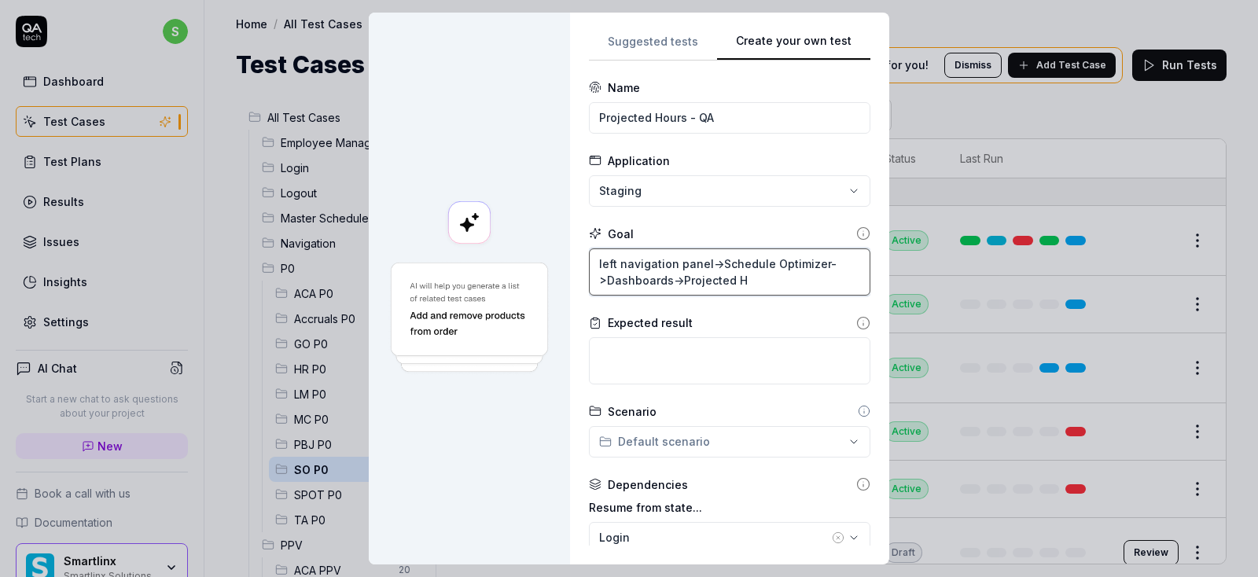
type textarea "left navigation panel->Schedule Optimizer->Dashboards->Projected Ho"
type textarea "*"
type textarea "left navigation panel->Schedule Optimizer->Dashboards->Projected Hou"
type textarea "*"
type textarea "left navigation panel->Schedule Optimizer->Dashboards->Projected Hour"
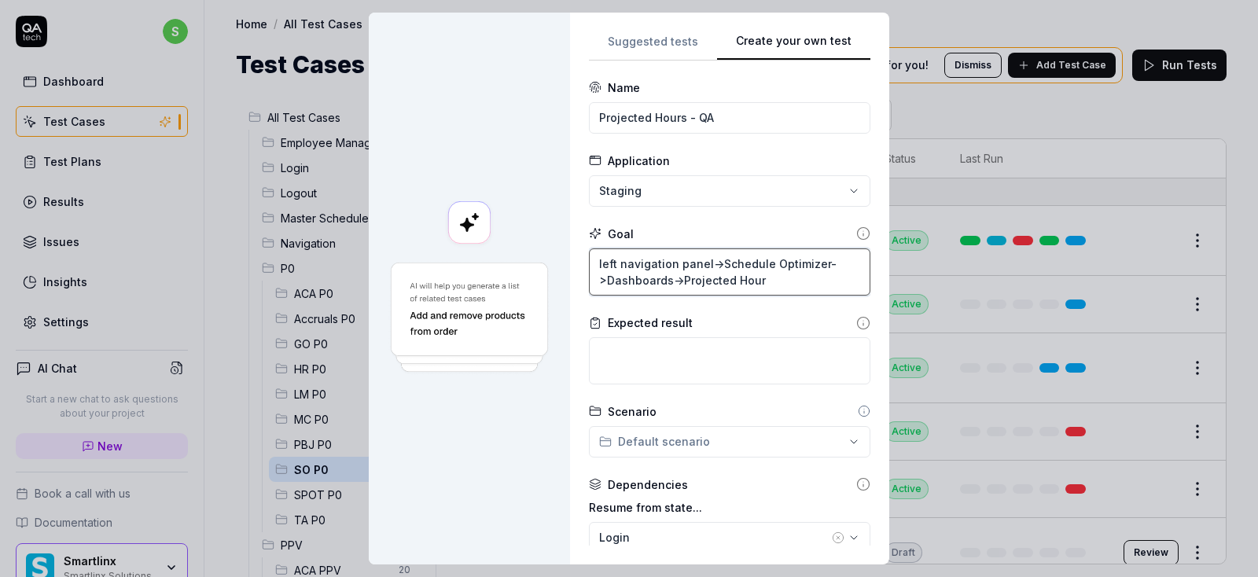
type textarea "*"
type textarea "left navigation panel->Schedule Optimizer->Dashboards->Projected Hours"
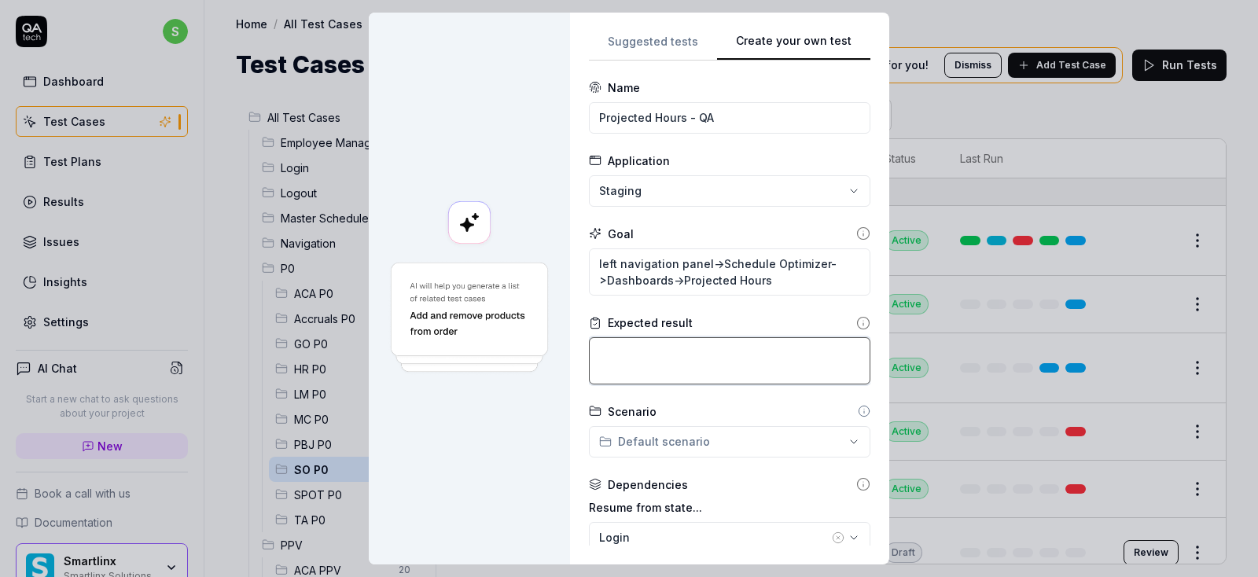
click at [753, 354] on textarea at bounding box center [729, 360] width 281 height 47
type textarea "*"
type textarea "P"
type textarea "*"
type textarea "Pr"
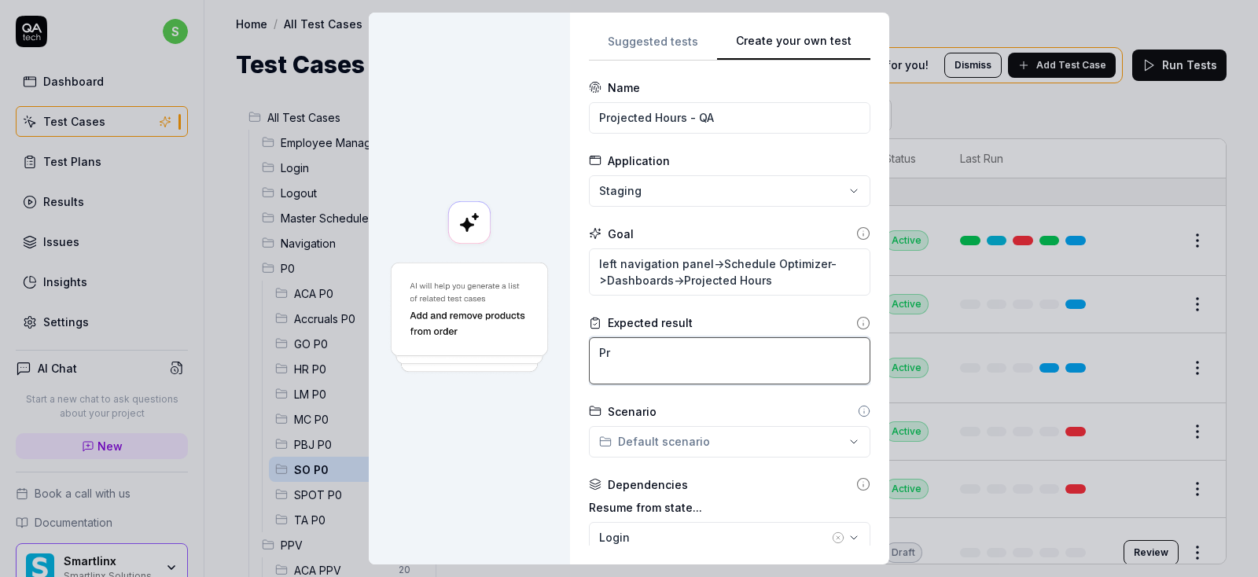
type textarea "*"
type textarea "Pro"
type textarea "*"
type textarea "Proj"
type textarea "*"
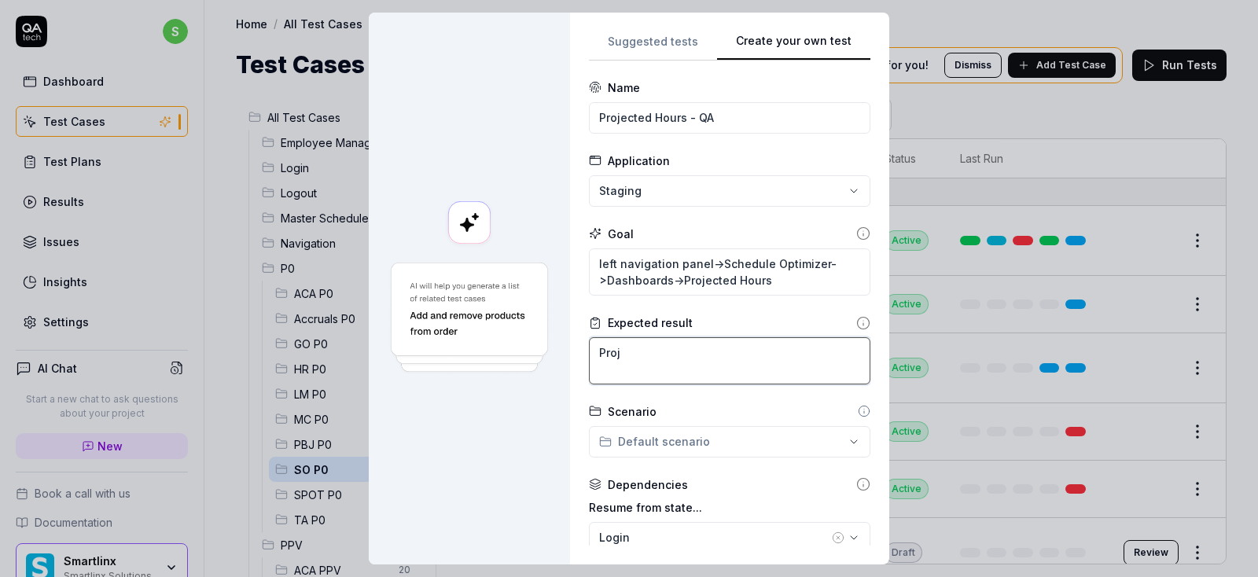
type textarea "Proje"
type textarea "*"
type textarea "Projec"
type textarea "*"
type textarea "Project"
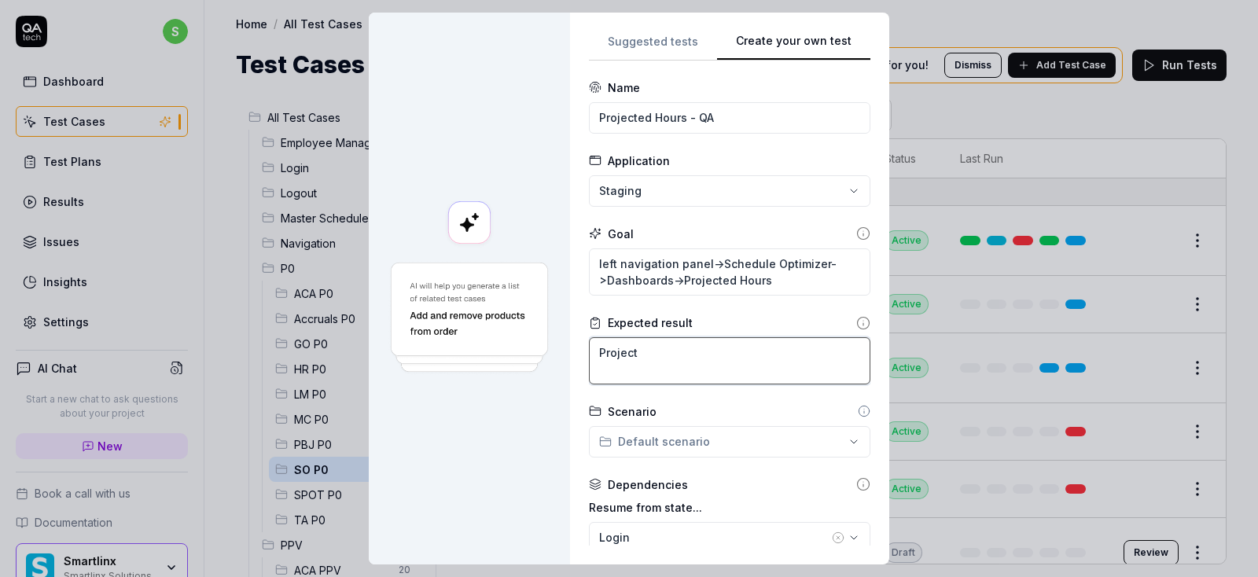
type textarea "*"
type textarea "Project"
type textarea "*"
type textarea "Project H"
type textarea "*"
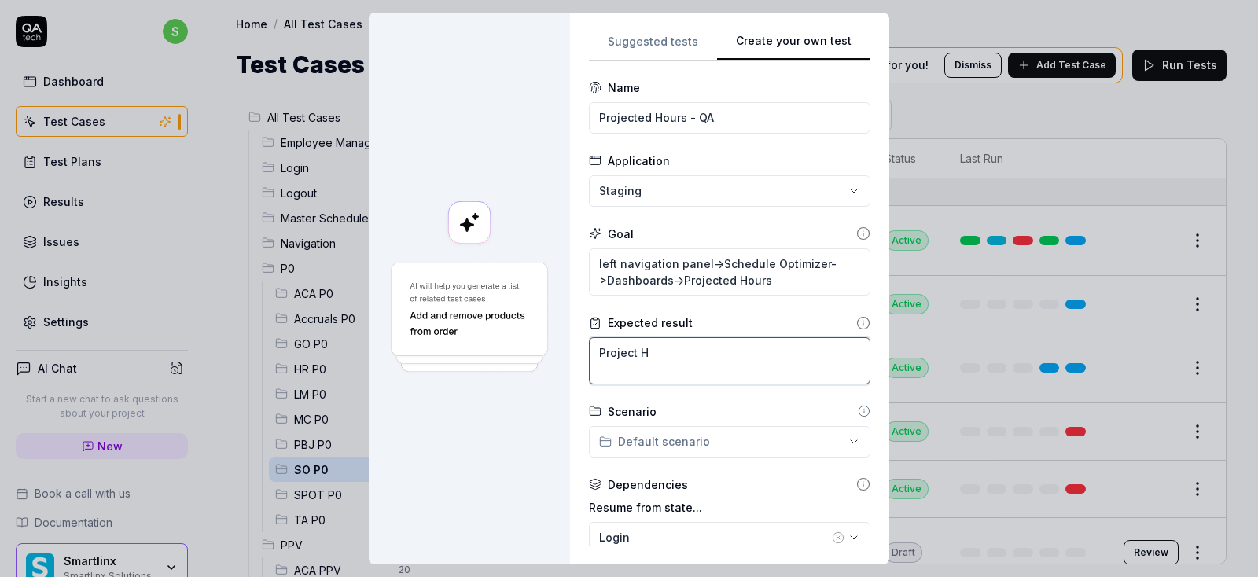
type textarea "Project Ho"
type textarea "*"
type textarea "Project Hou"
type textarea "*"
type textarea "Project Hour"
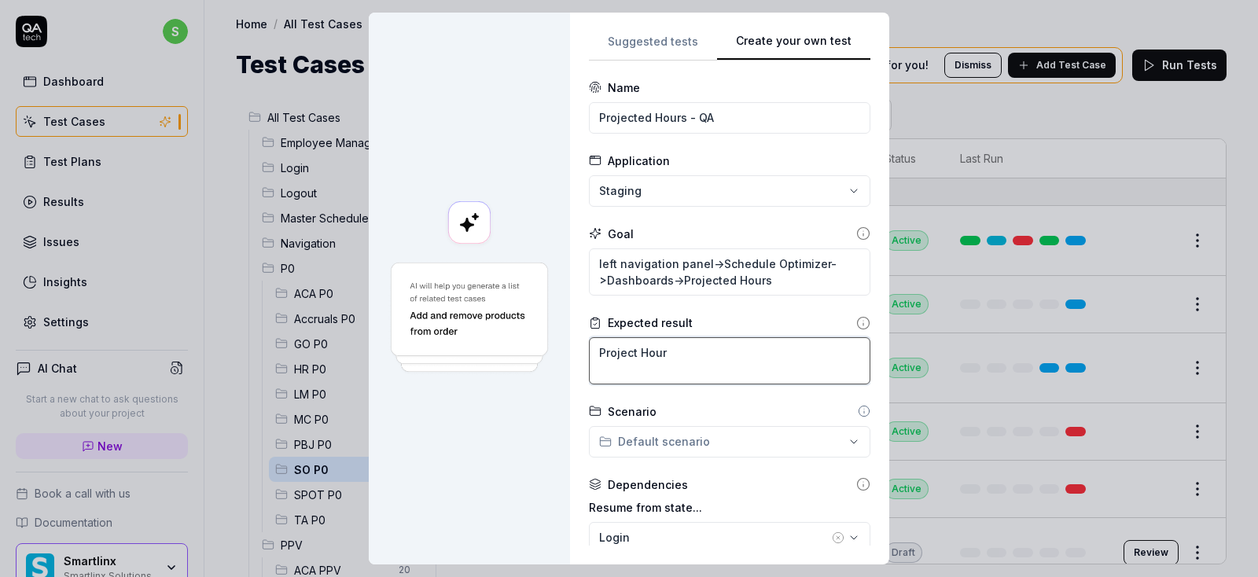
type textarea "*"
type textarea "Project Hours"
type textarea "*"
type textarea "Project Hours"
type textarea "*"
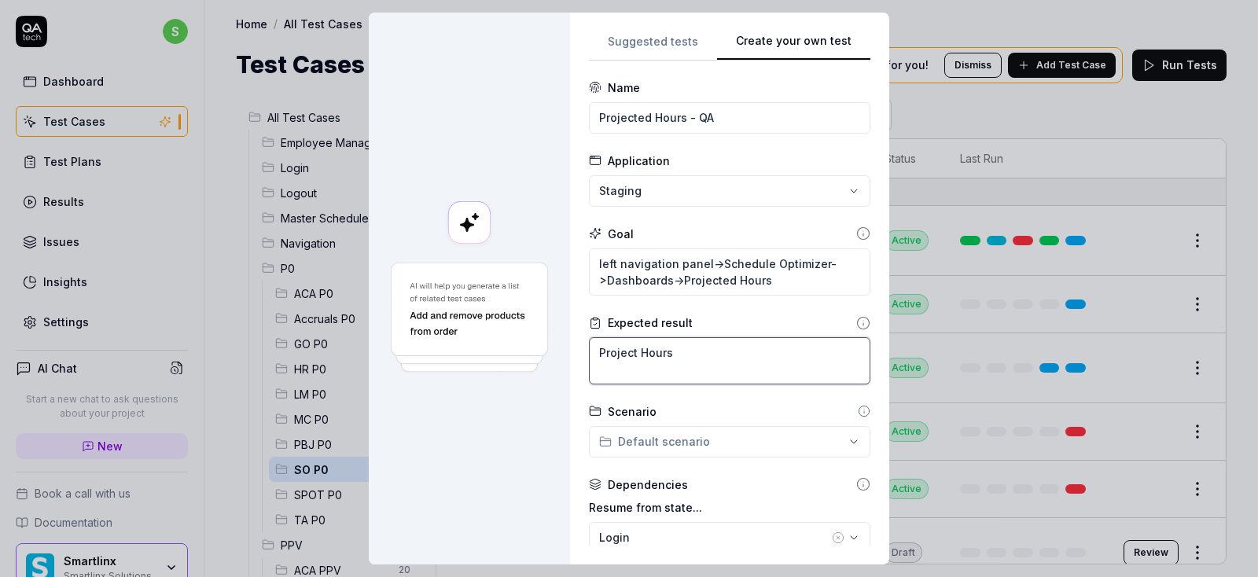
type textarea "Project Hours p"
type textarea "*"
type textarea "Project Hours pa"
type textarea "*"
type textarea "Project Hours pag"
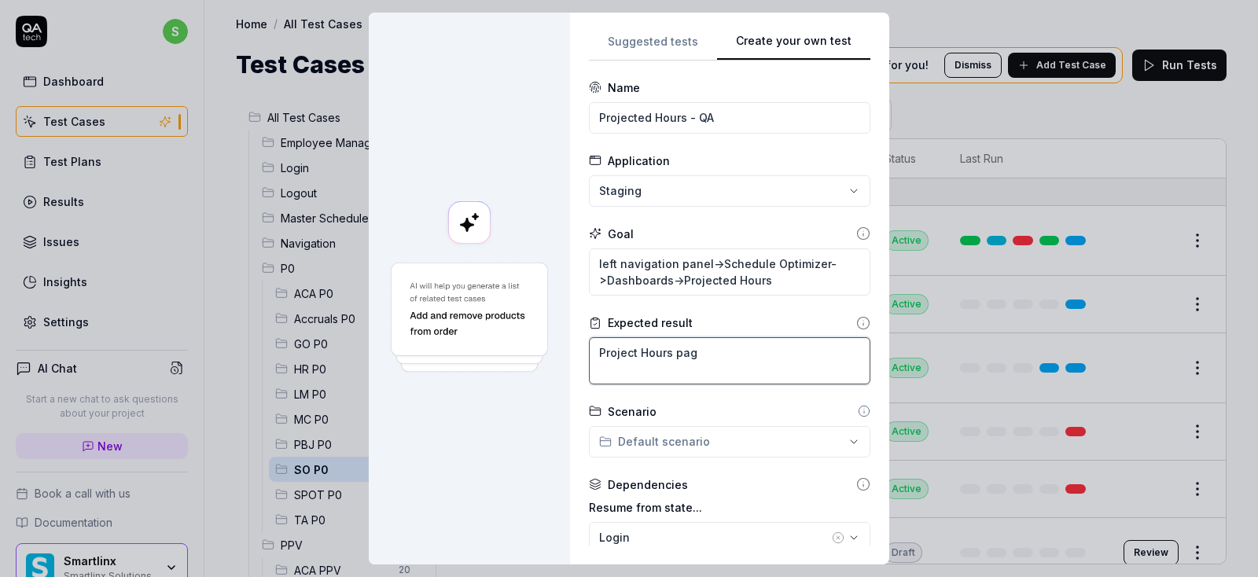
type textarea "*"
type textarea "Project Hours page"
type textarea "*"
type textarea "Project Hours page"
type textarea "*"
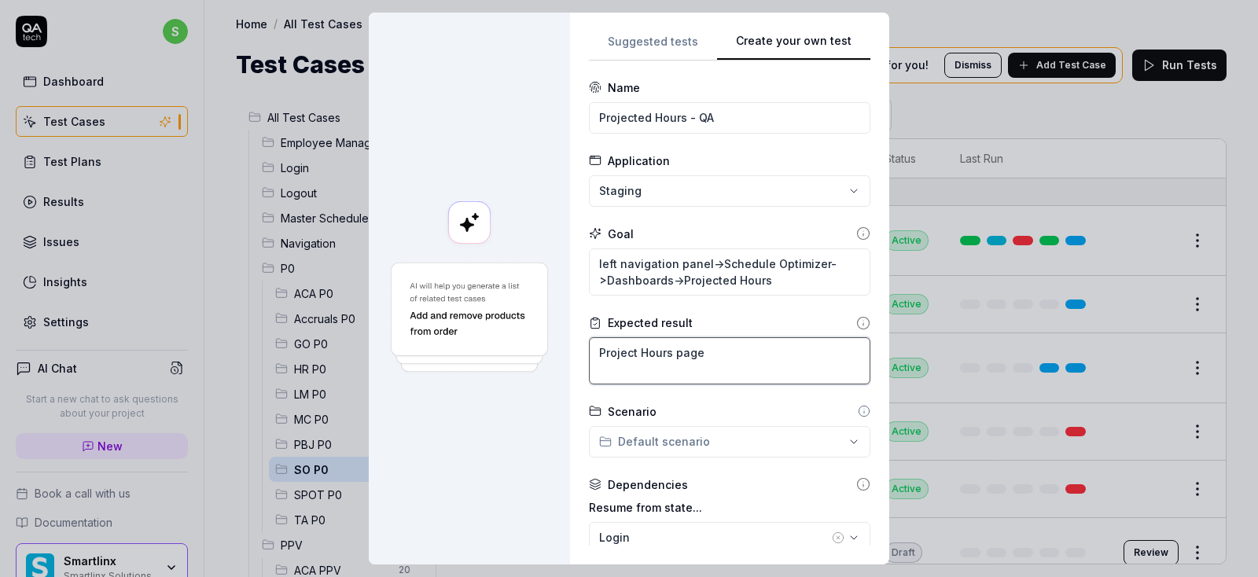
type textarea "Project Hours page s"
type textarea "*"
type textarea "Project Hours page sh"
type textarea "*"
type textarea "Project Hours page sho"
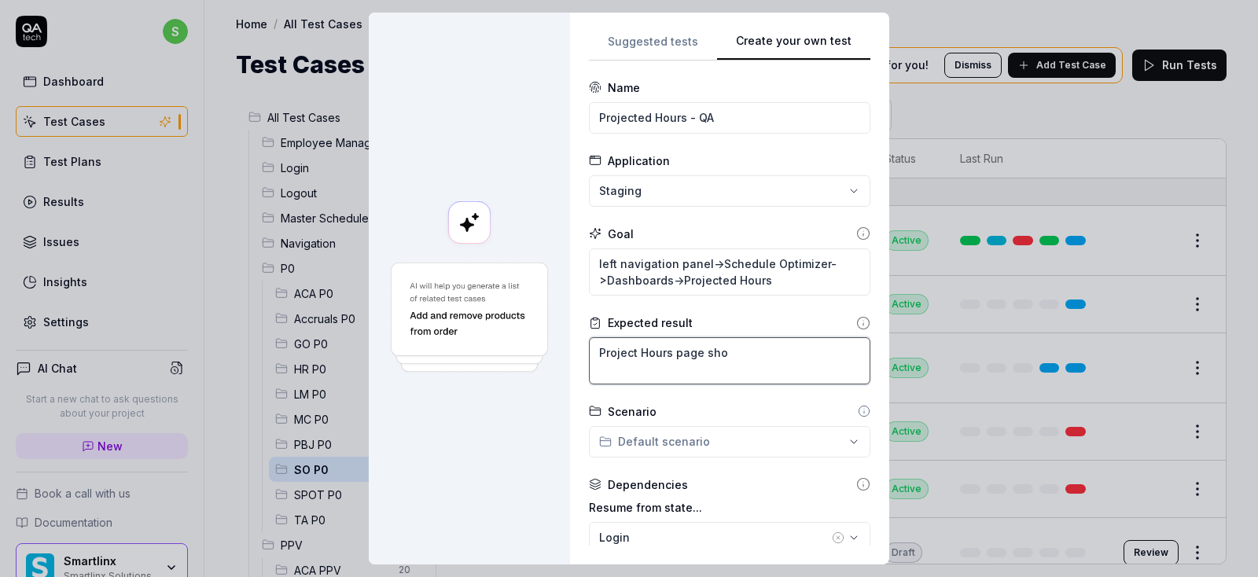
type textarea "*"
type textarea "Project Hours page shou"
type textarea "*"
type textarea "Project Hours page shoul"
type textarea "*"
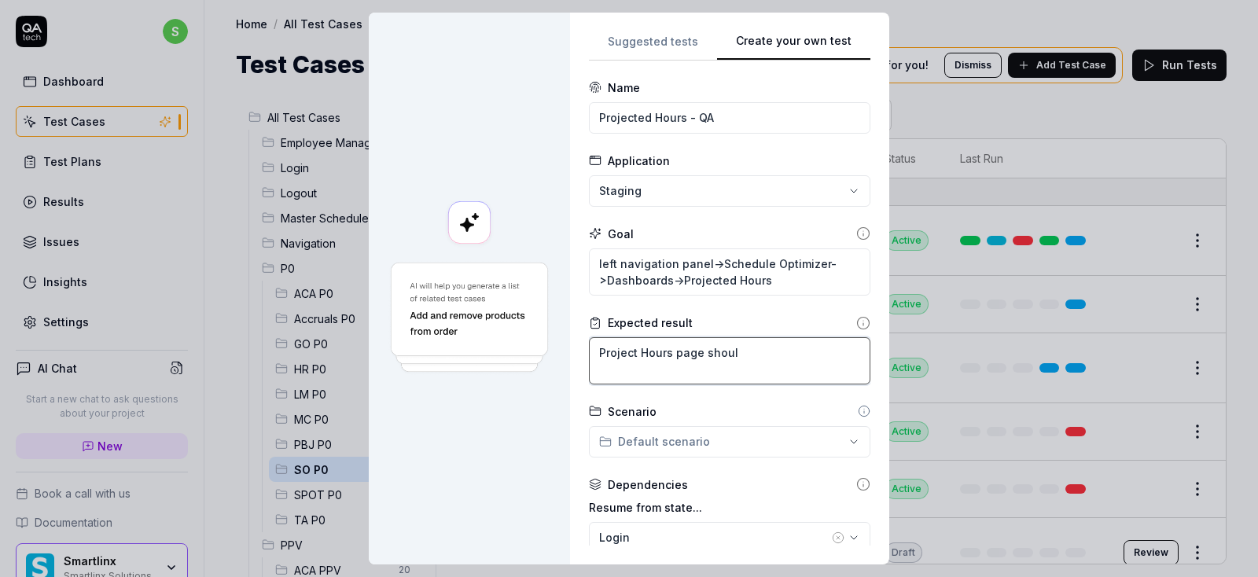
type textarea "Project Hours page should"
type textarea "*"
type textarea "Project Hours page should"
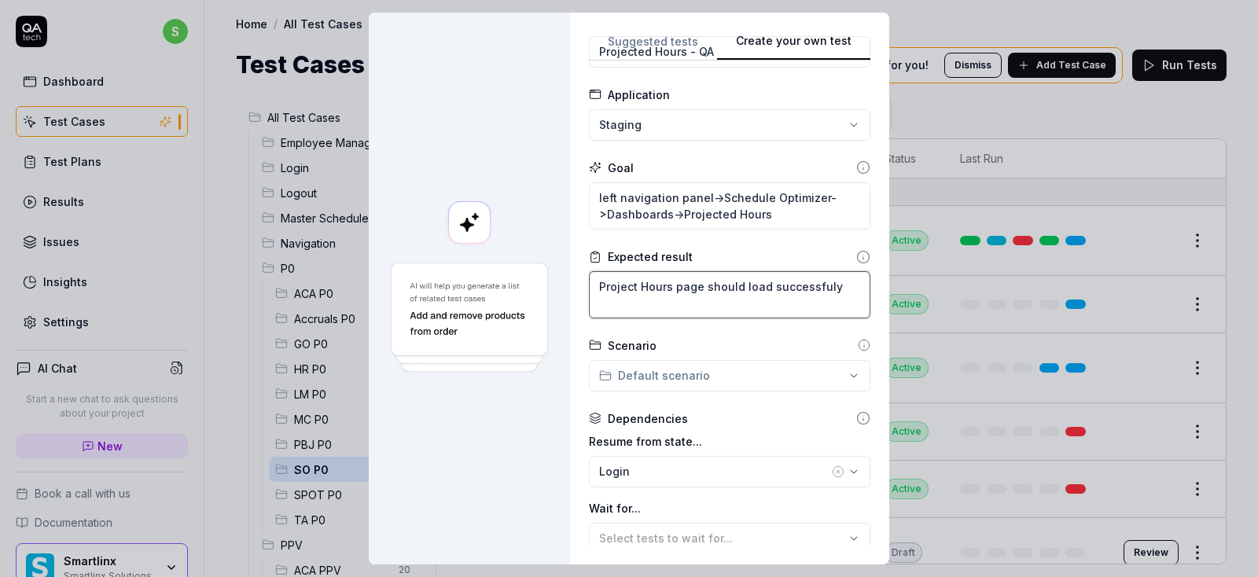
scroll to position [94, 0]
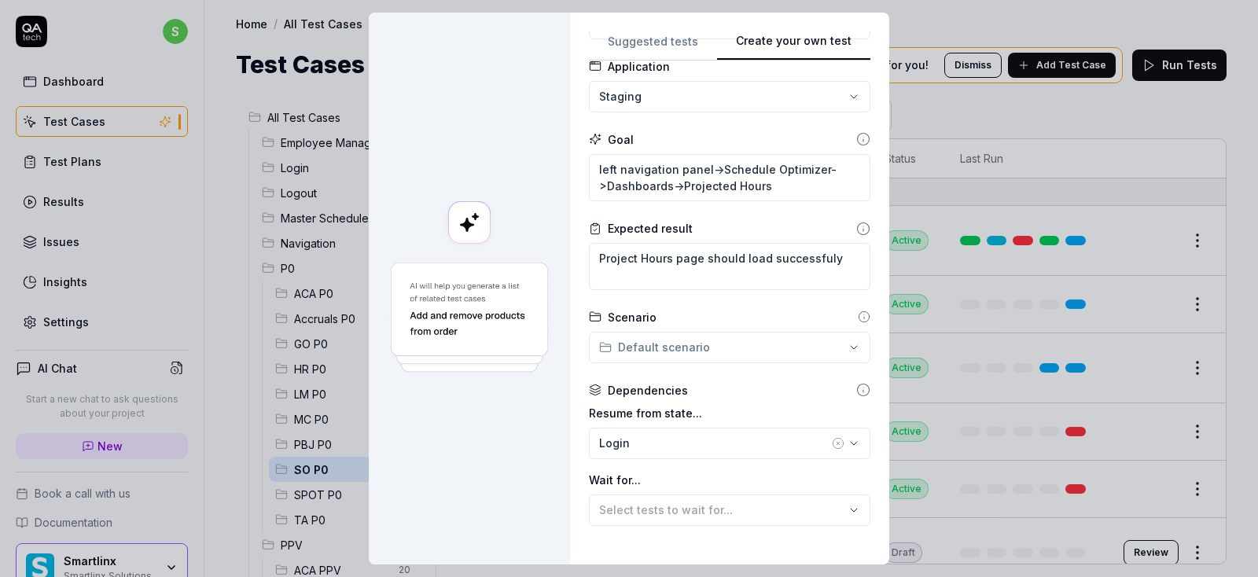
click at [714, 343] on div "**********" at bounding box center [629, 288] width 1258 height 577
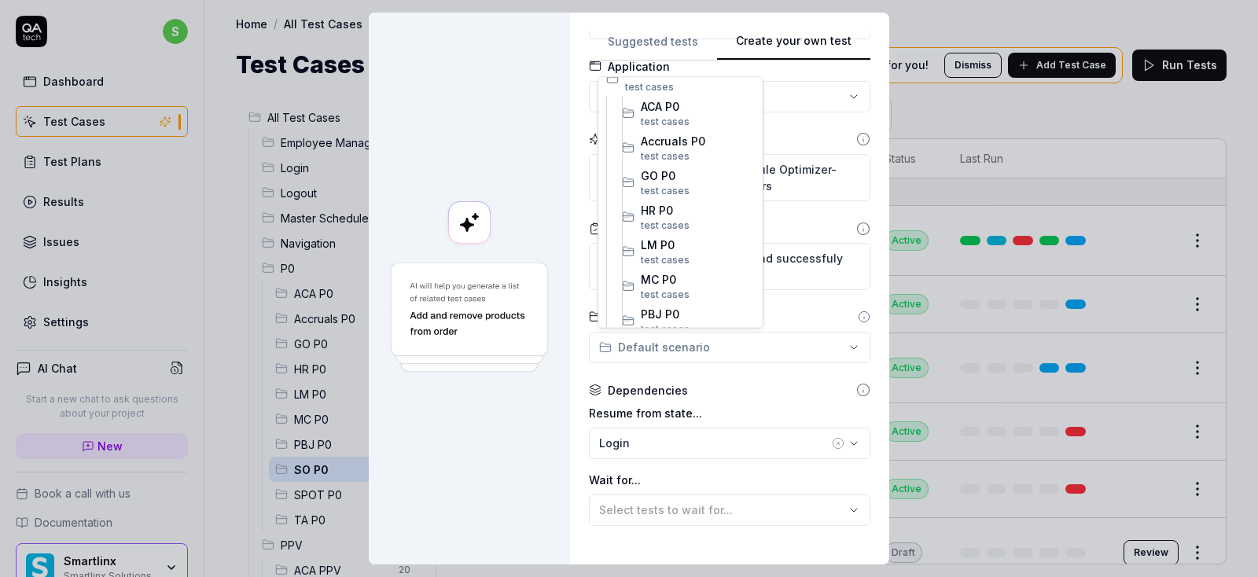
scroll to position [283, 0]
click at [686, 253] on span "SO P0" at bounding box center [698, 254] width 114 height 17
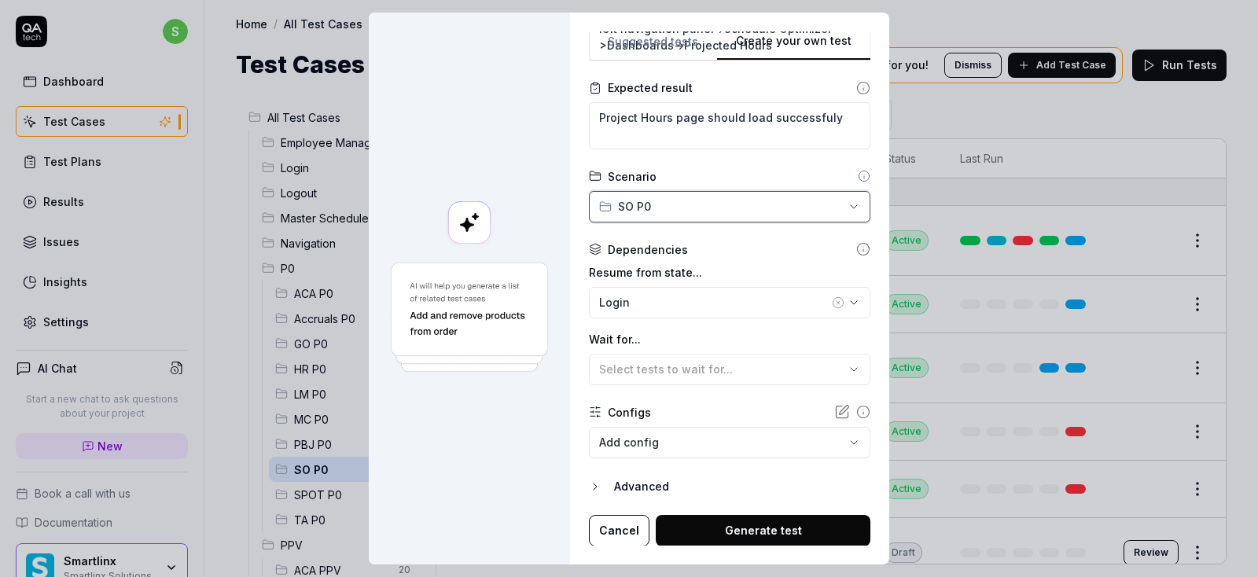
scroll to position [12, 0]
click at [600, 480] on icon "button" at bounding box center [595, 486] width 13 height 13
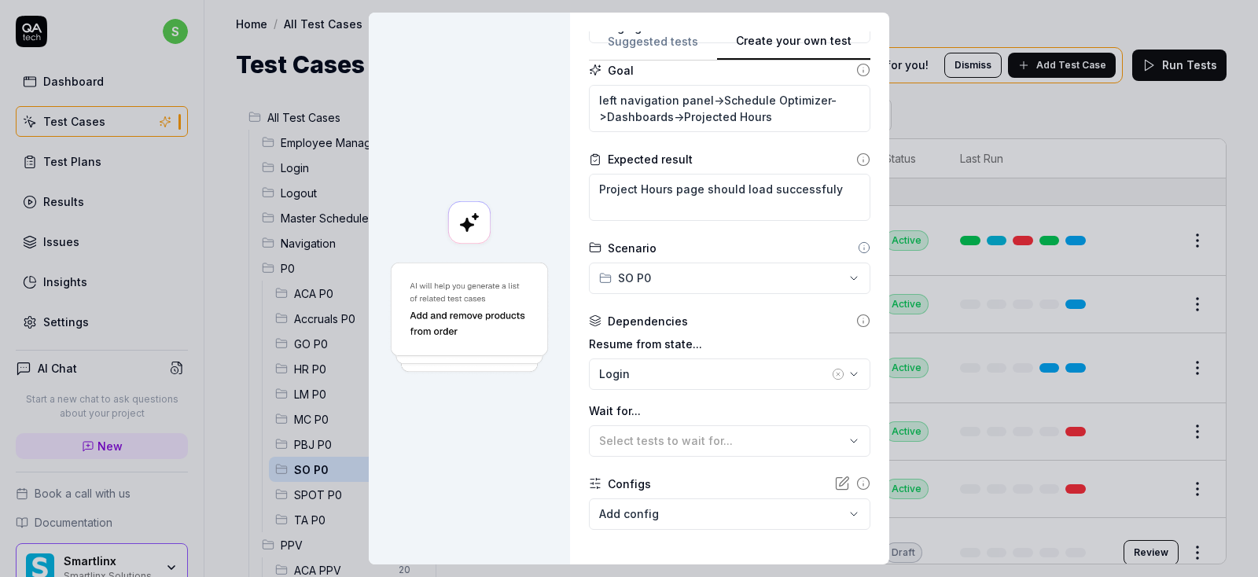
scroll to position [307, 0]
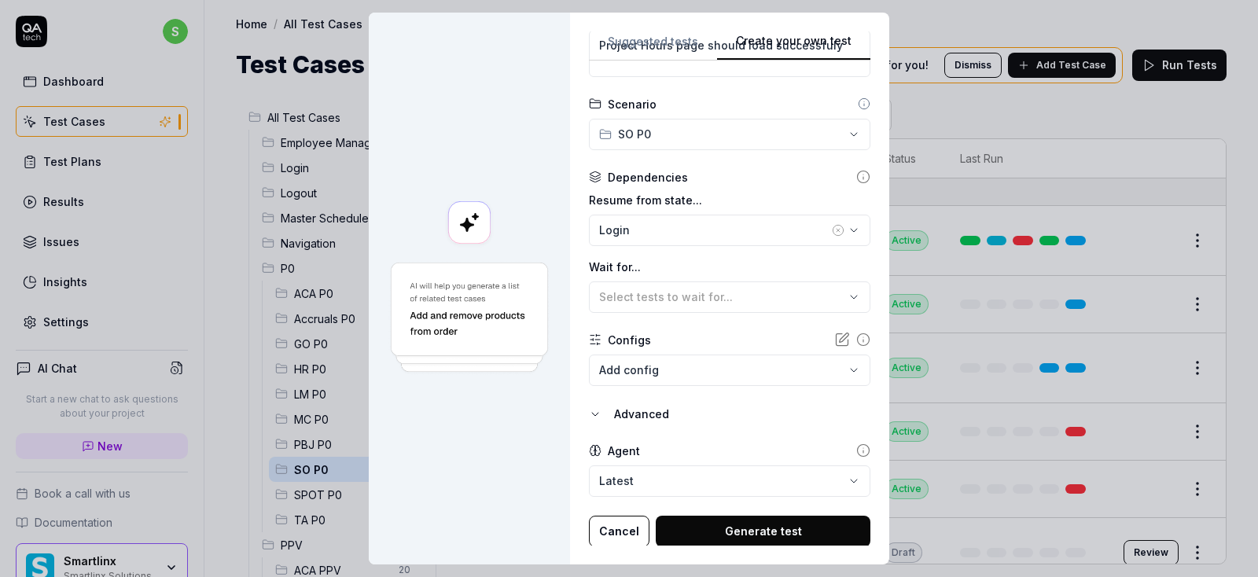
click at [761, 517] on button "Generate test" at bounding box center [762, 531] width 215 height 31
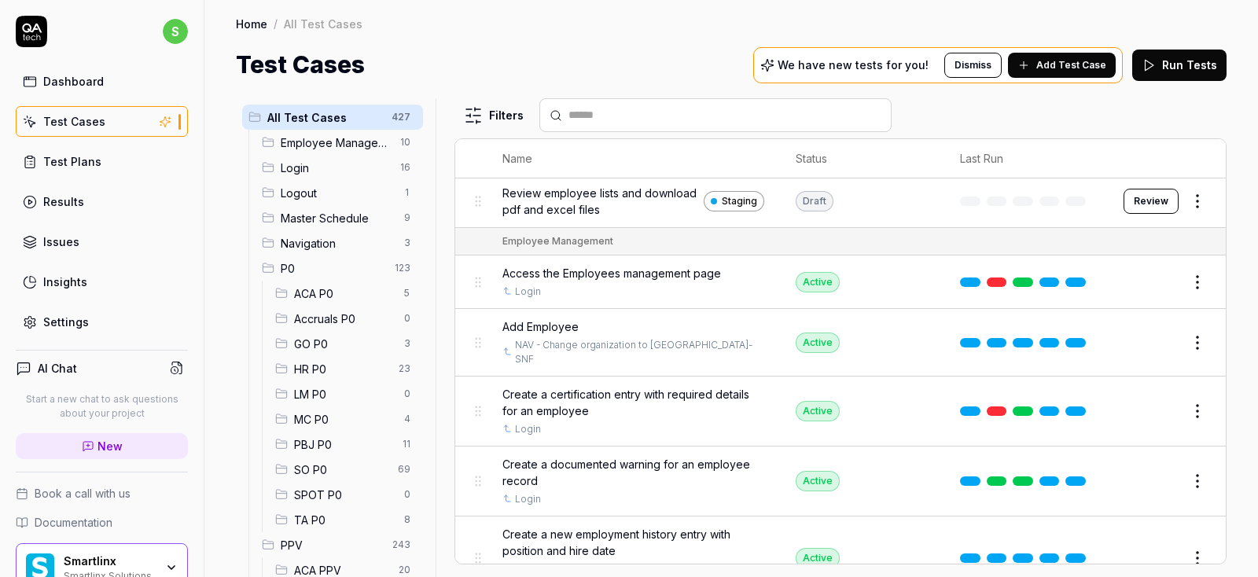
scroll to position [283, 0]
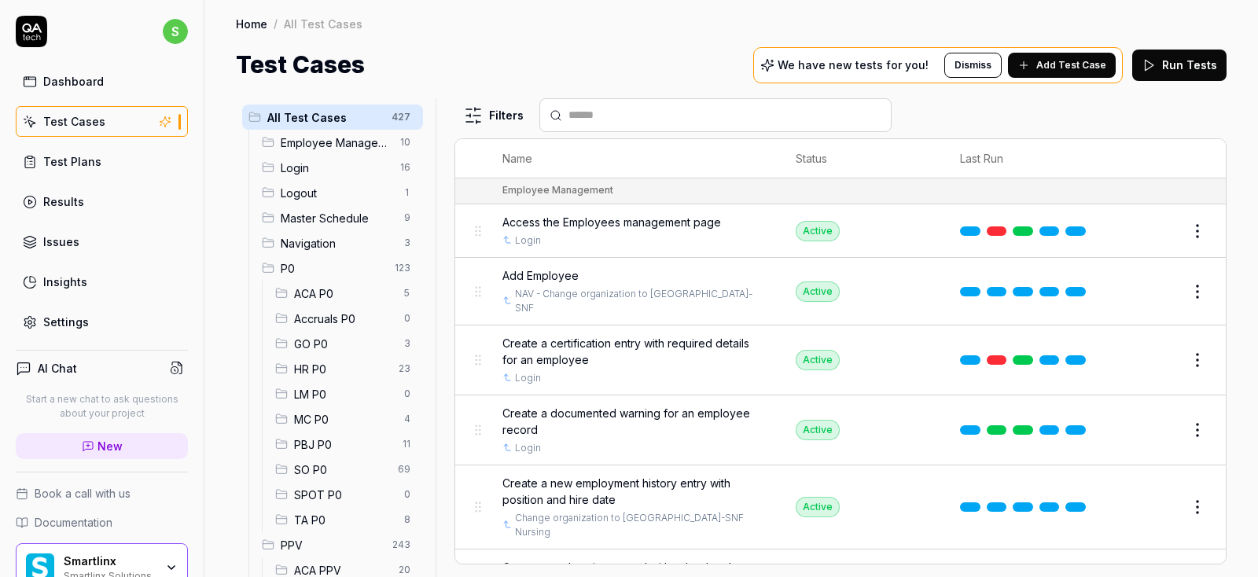
click at [318, 461] on span "SO P0" at bounding box center [341, 469] width 94 height 17
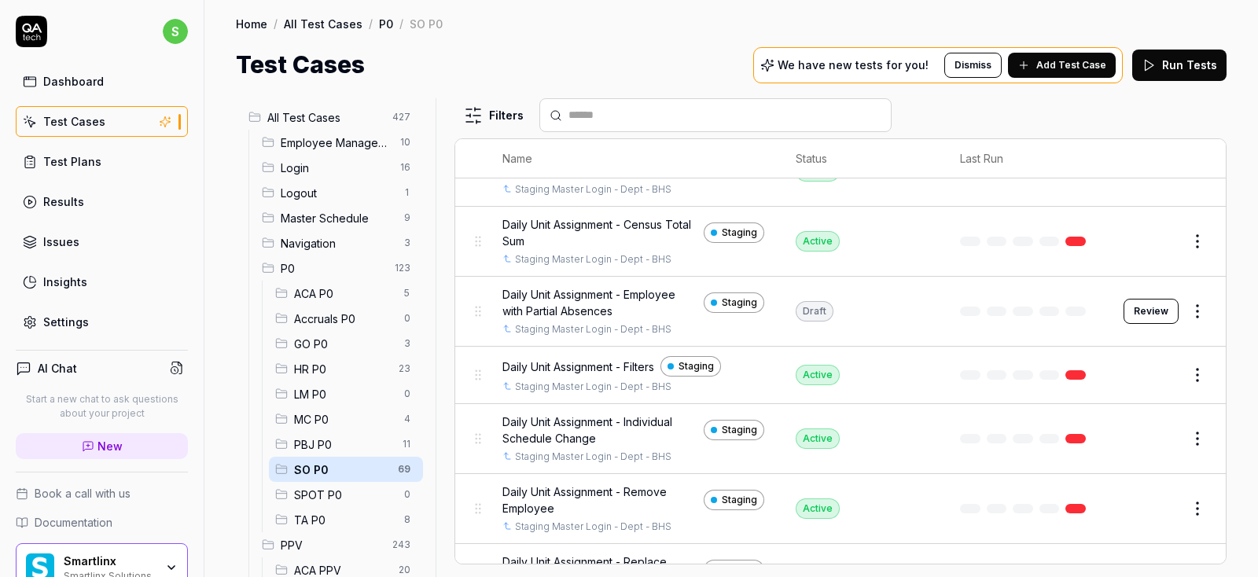
click at [372, 432] on div "PBJ P0 11" at bounding box center [346, 443] width 154 height 25
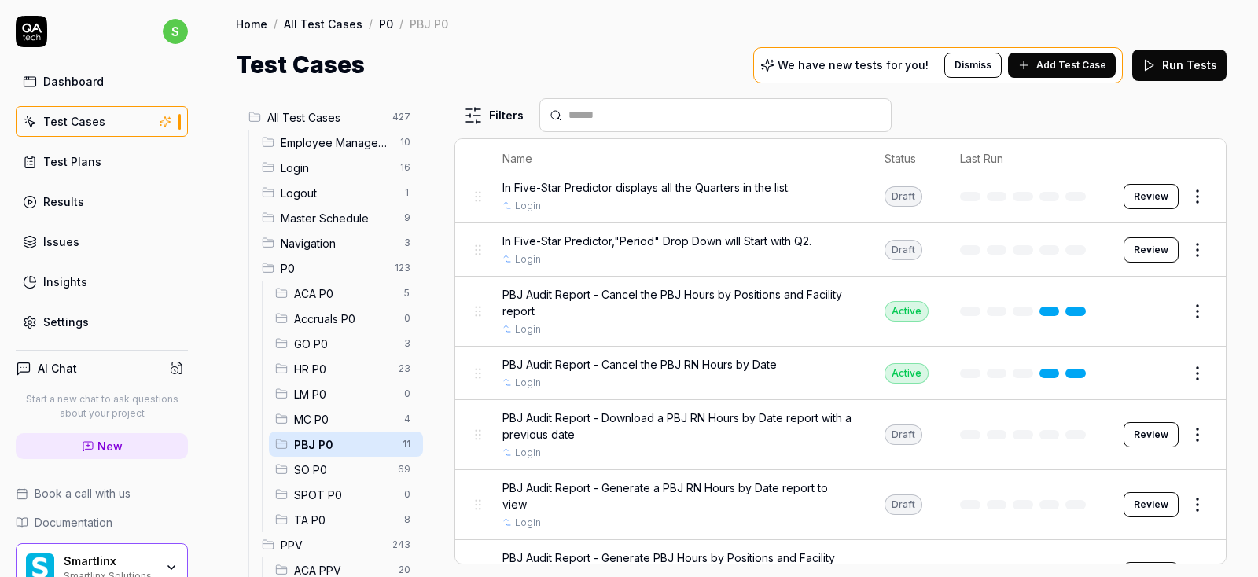
click at [321, 466] on span "SO P0" at bounding box center [341, 469] width 94 height 17
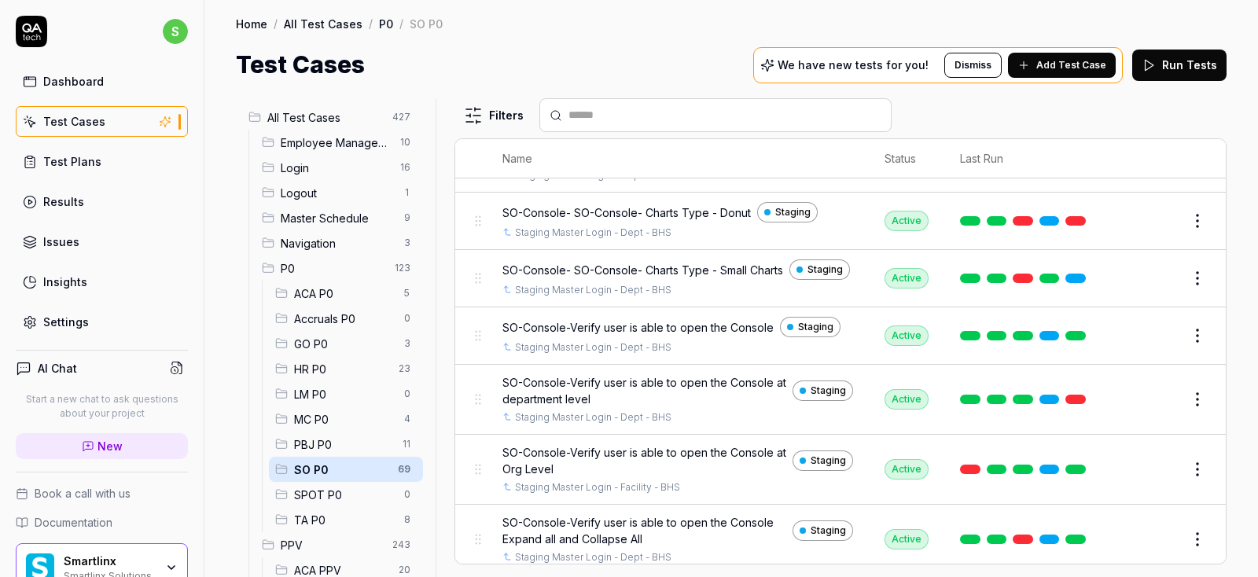
scroll to position [3525, 0]
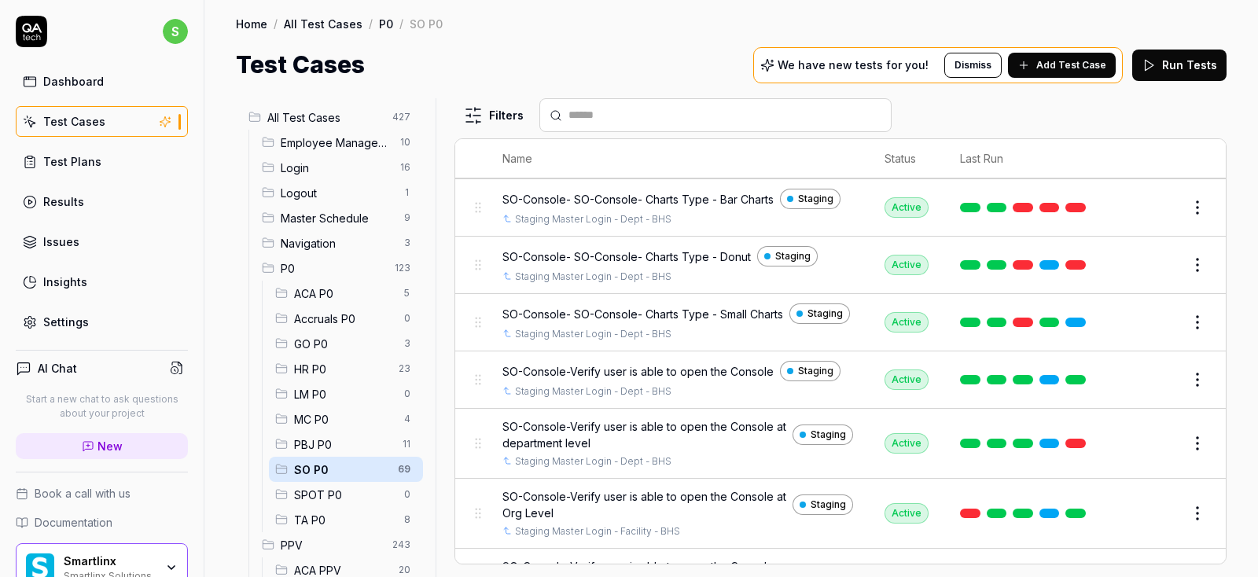
click at [611, 109] on input "text" at bounding box center [724, 115] width 313 height 17
paste input "**********"
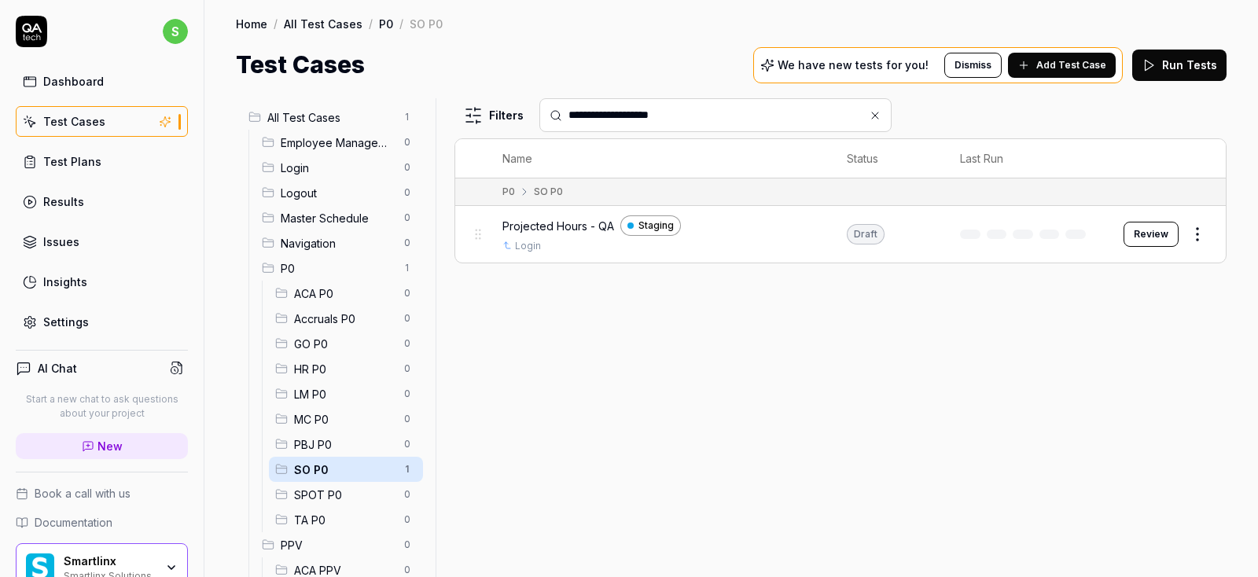
scroll to position [0, 0]
click at [1209, 228] on html "**********" at bounding box center [629, 288] width 1258 height 577
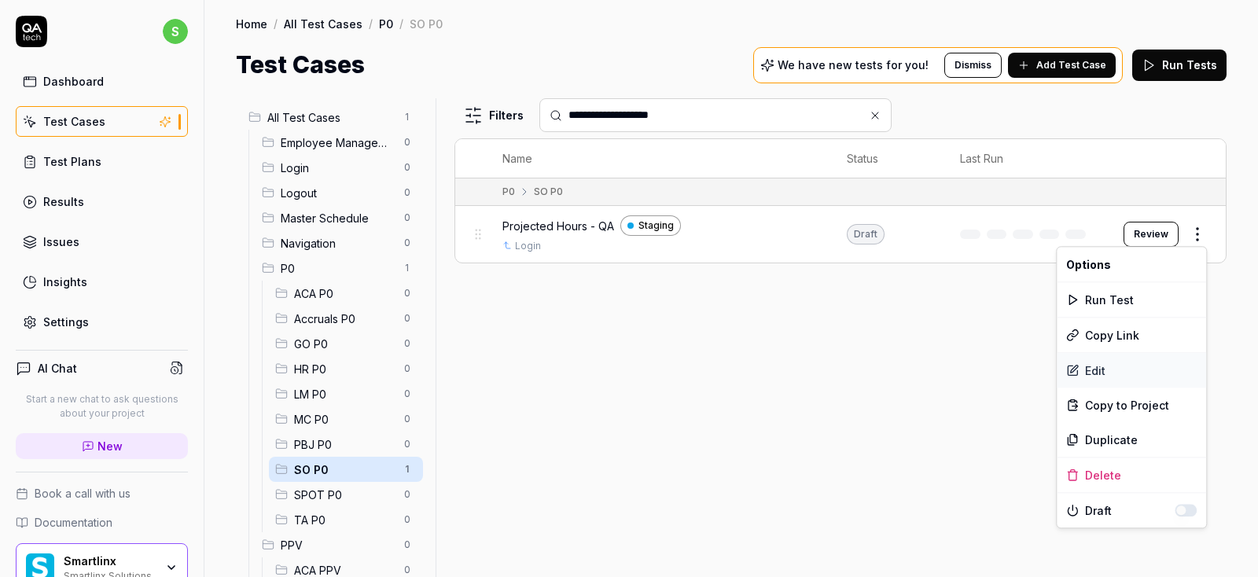
click at [1116, 369] on div "Edit" at bounding box center [1130, 370] width 149 height 35
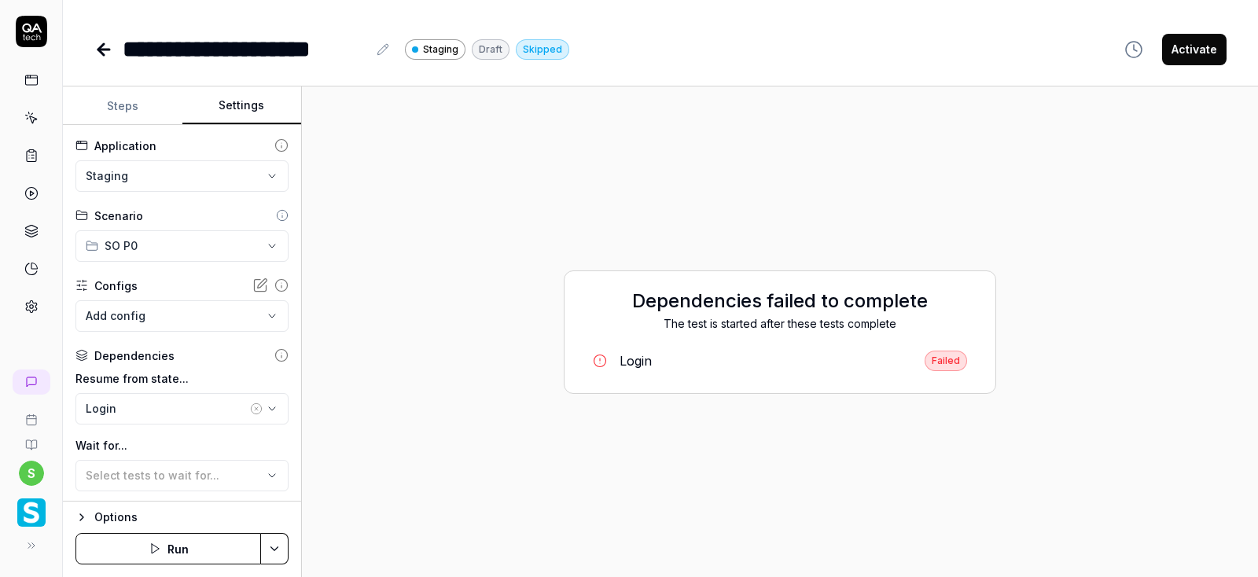
click at [249, 101] on button "Settings" at bounding box center [241, 106] width 119 height 38
click at [272, 407] on icon "button" at bounding box center [272, 408] width 13 height 13
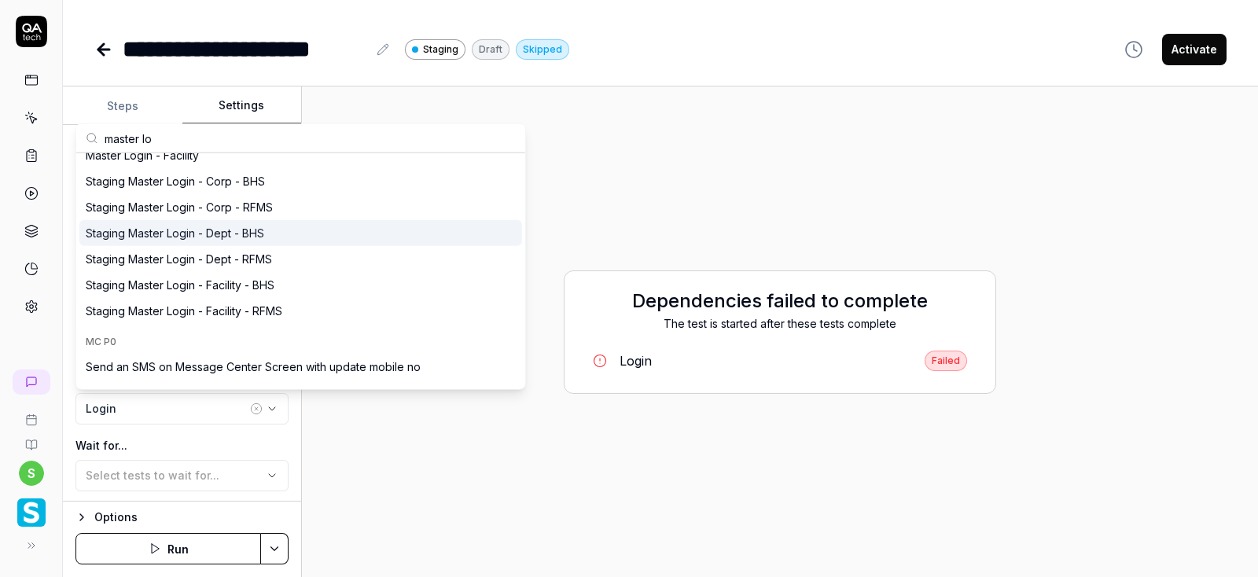
scroll to position [189, 0]
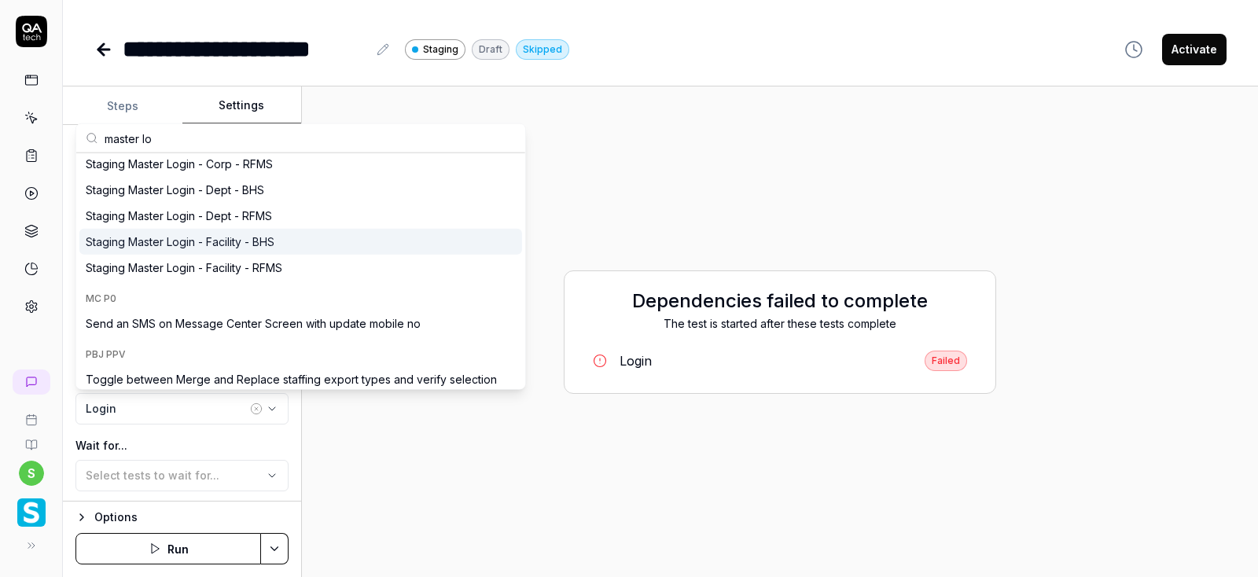
click at [199, 240] on div "Staging Master Login - Facility - BHS" at bounding box center [180, 241] width 189 height 17
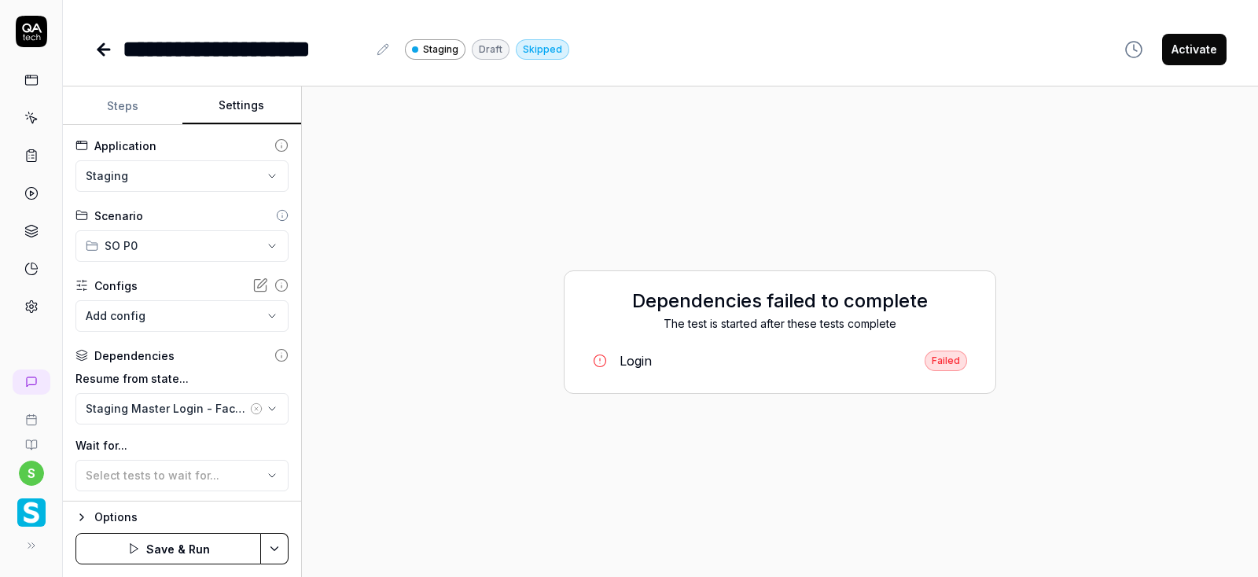
click at [281, 550] on html "**********" at bounding box center [629, 288] width 1258 height 577
click at [157, 442] on div "Save" at bounding box center [197, 440] width 200 height 35
click at [171, 553] on button "Run" at bounding box center [167, 548] width 185 height 31
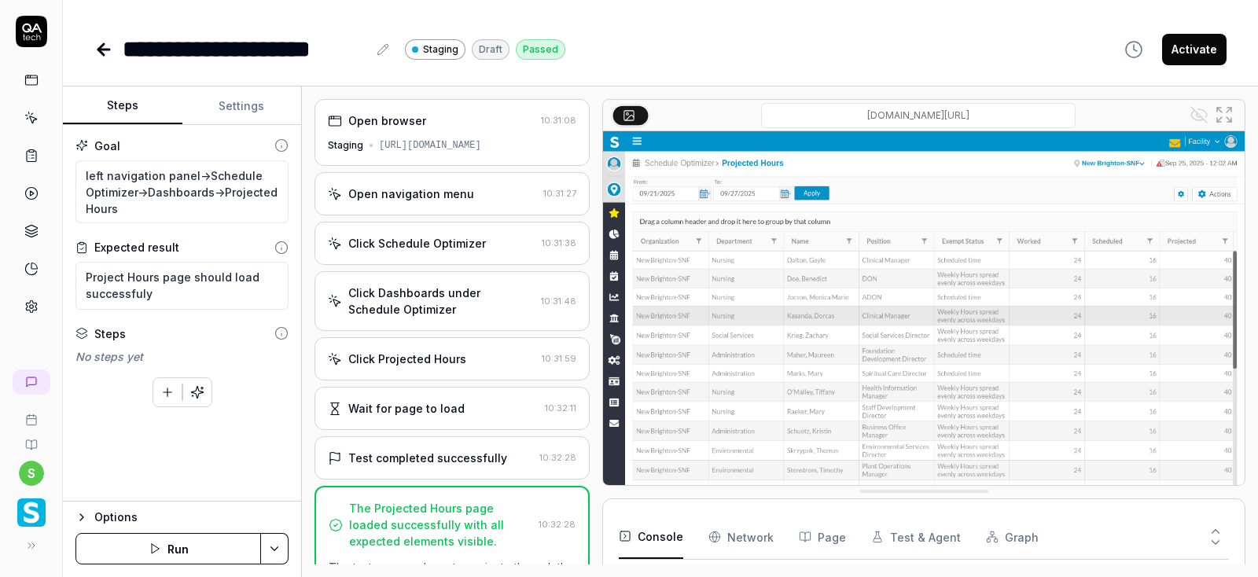
click at [121, 105] on button "Steps" at bounding box center [122, 106] width 119 height 38
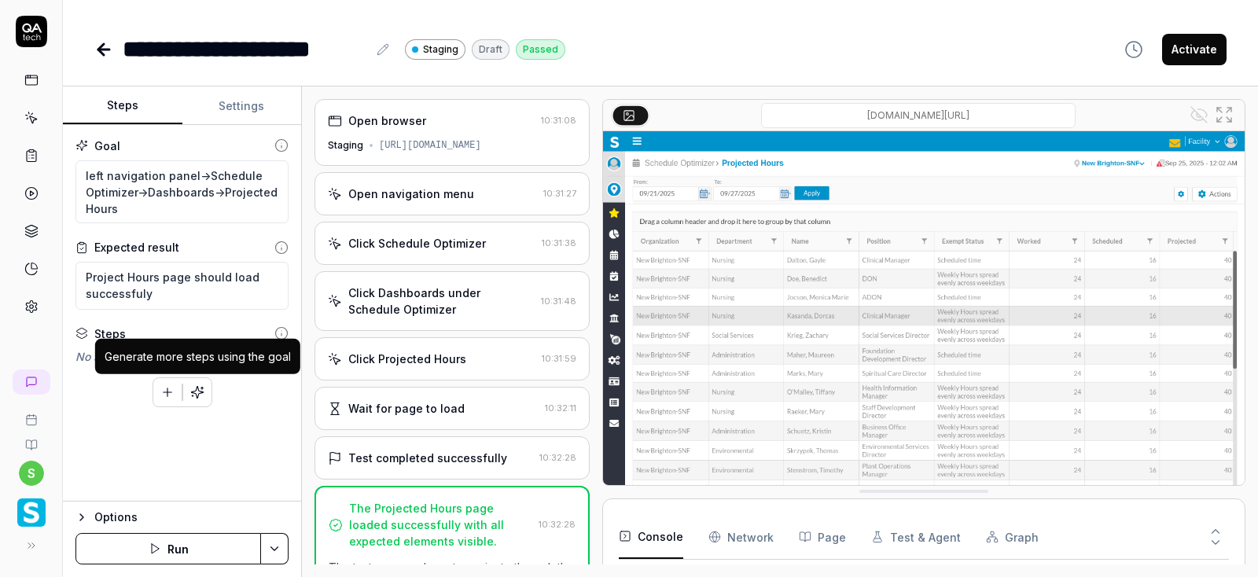
click at [199, 398] on icon "button" at bounding box center [197, 392] width 14 height 14
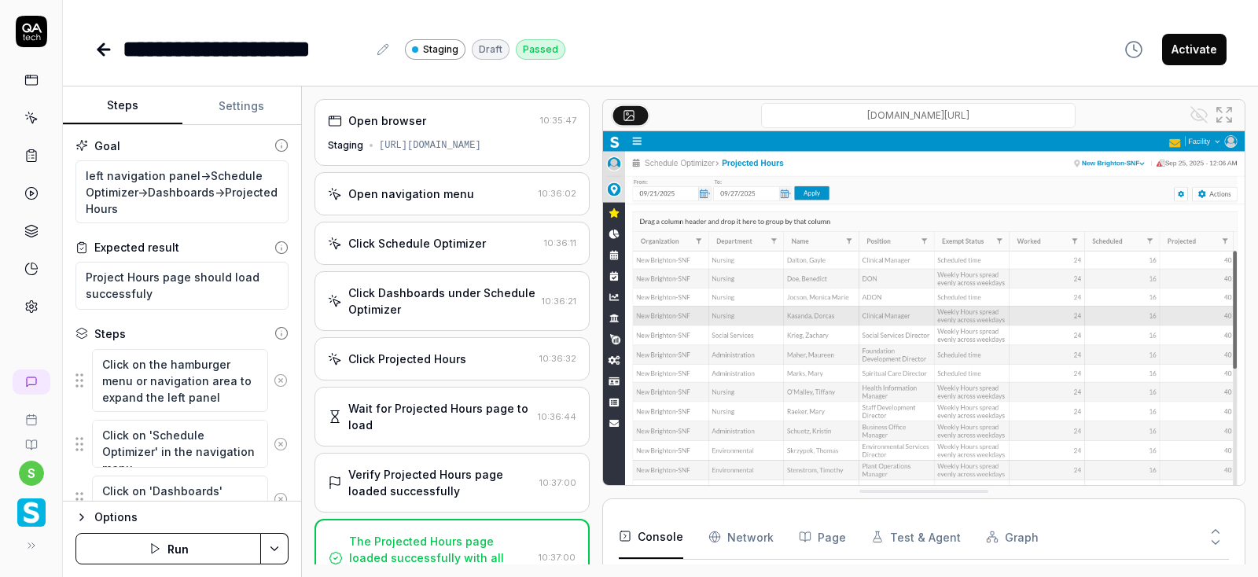
click at [1202, 57] on button "Activate" at bounding box center [1194, 49] width 64 height 31
